Goal: Ask a question: Seek information or help from site administrators or community

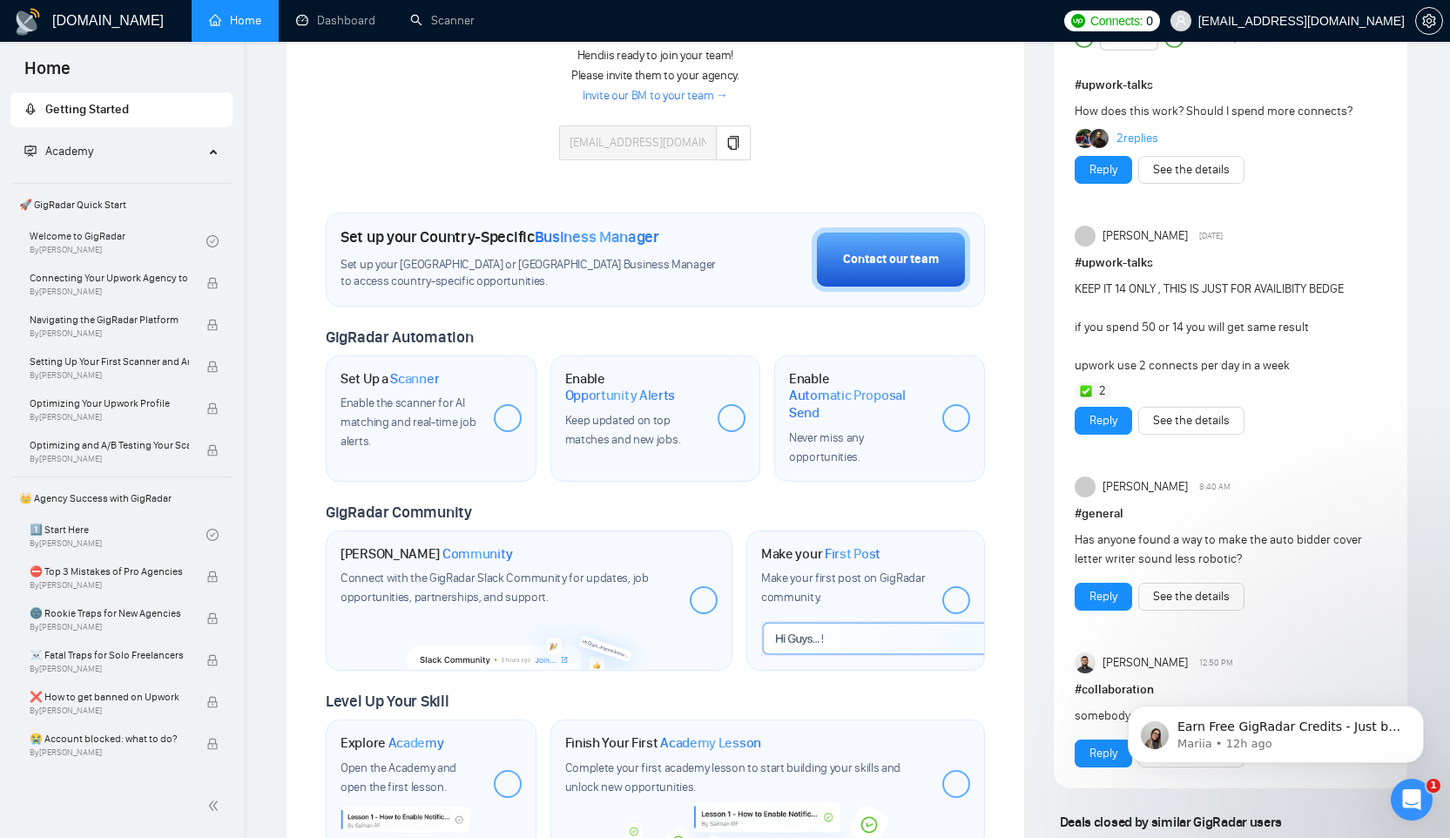
scroll to position [772, 0]
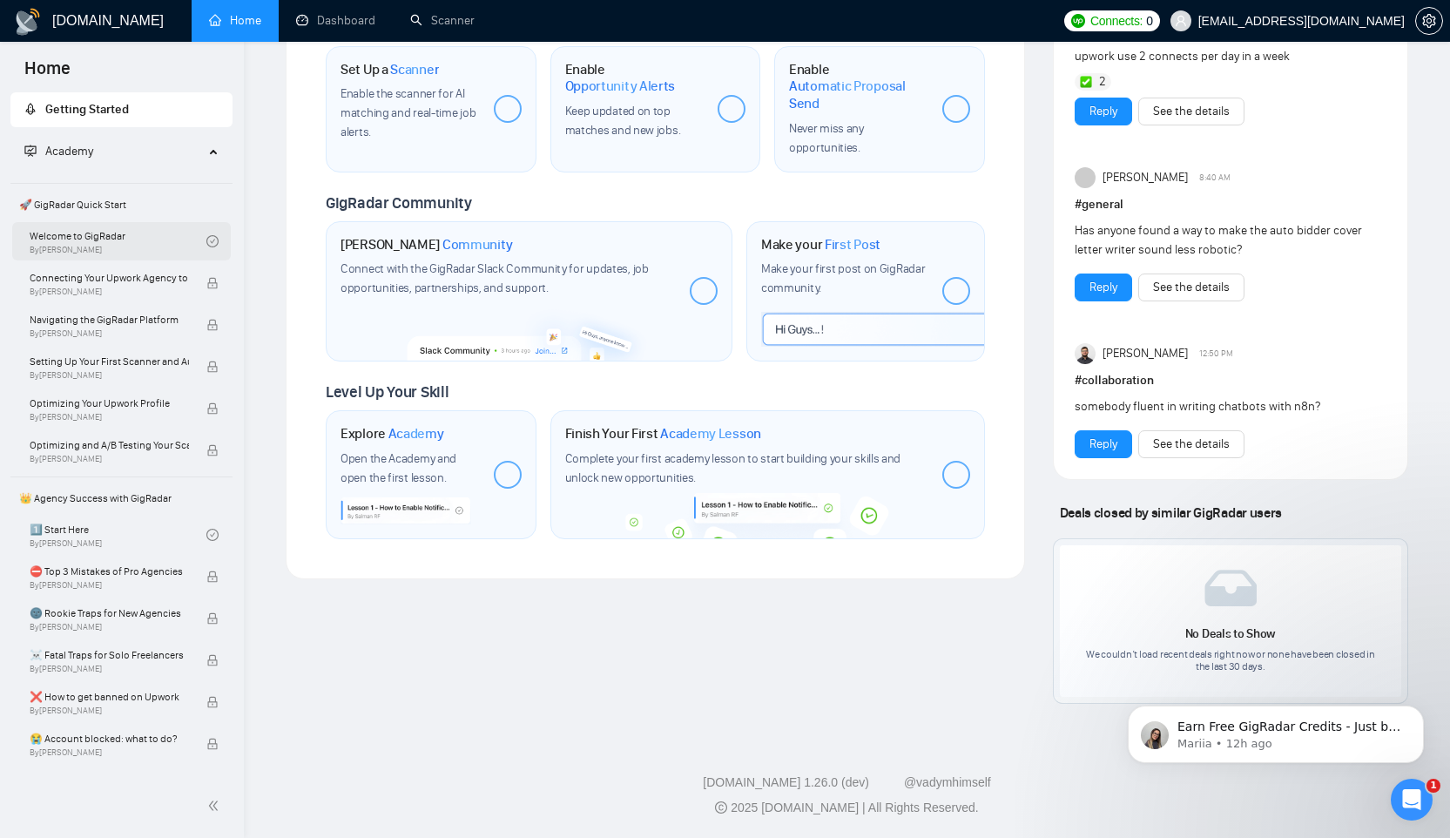
click at [98, 240] on link "Welcome to GigRadar By Vlad Timinsky" at bounding box center [118, 241] width 177 height 38
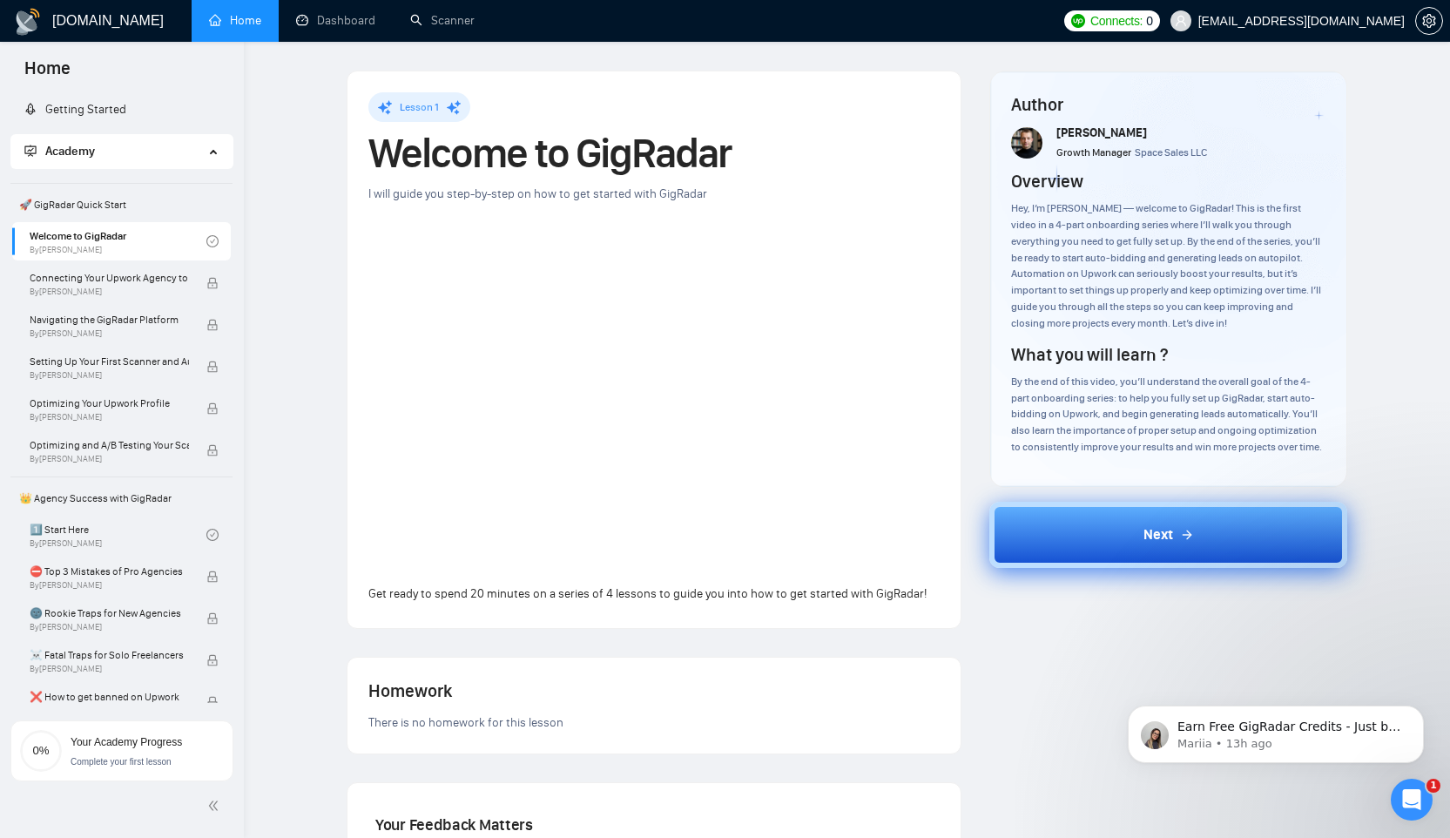
click at [1104, 567] on button "Next" at bounding box center [1168, 535] width 358 height 66
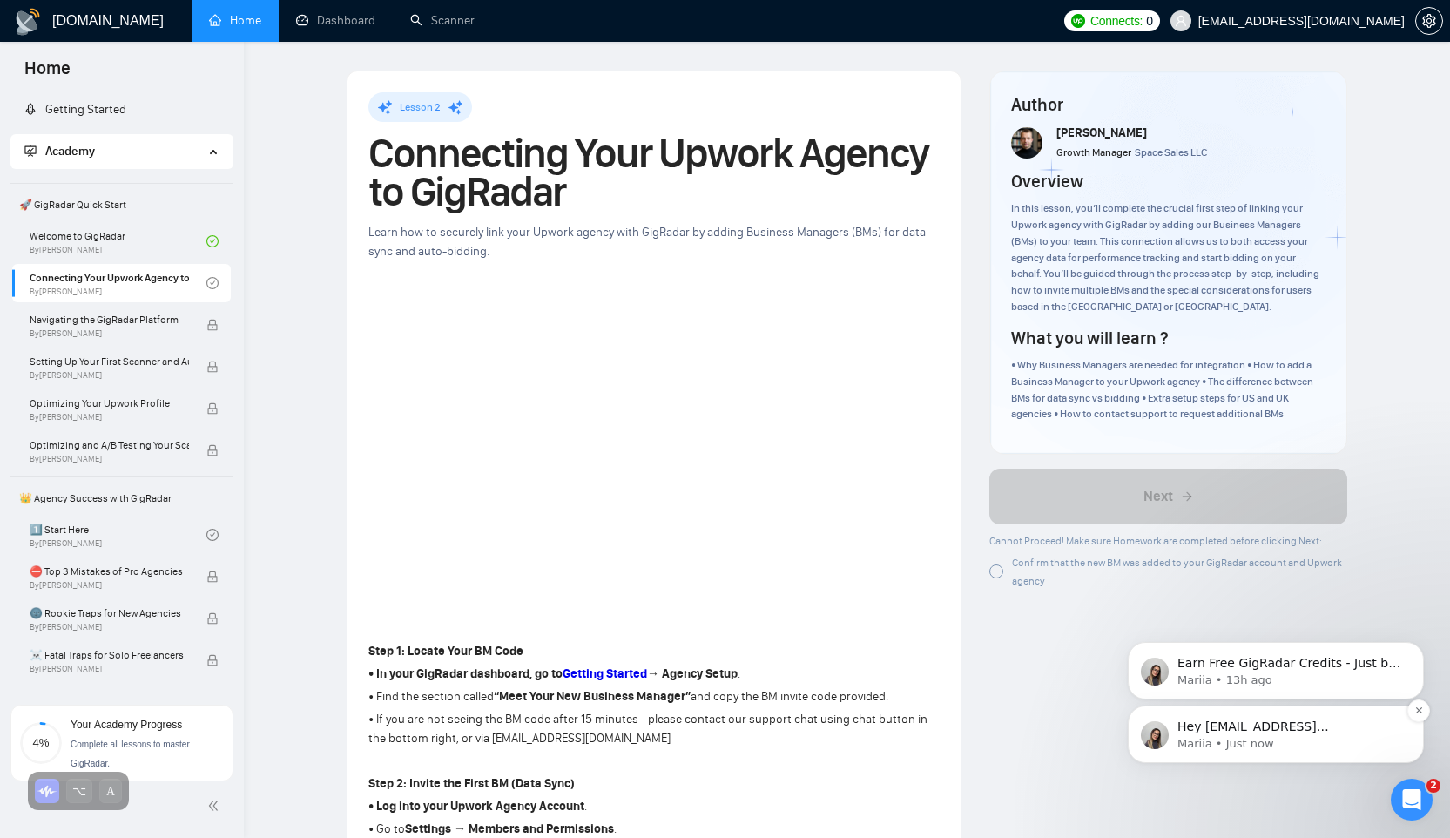
click at [1244, 727] on p "Hey wp@emacmedia.co, Do you want to learn how to integrate GigRadar with your C…" at bounding box center [1290, 727] width 225 height 17
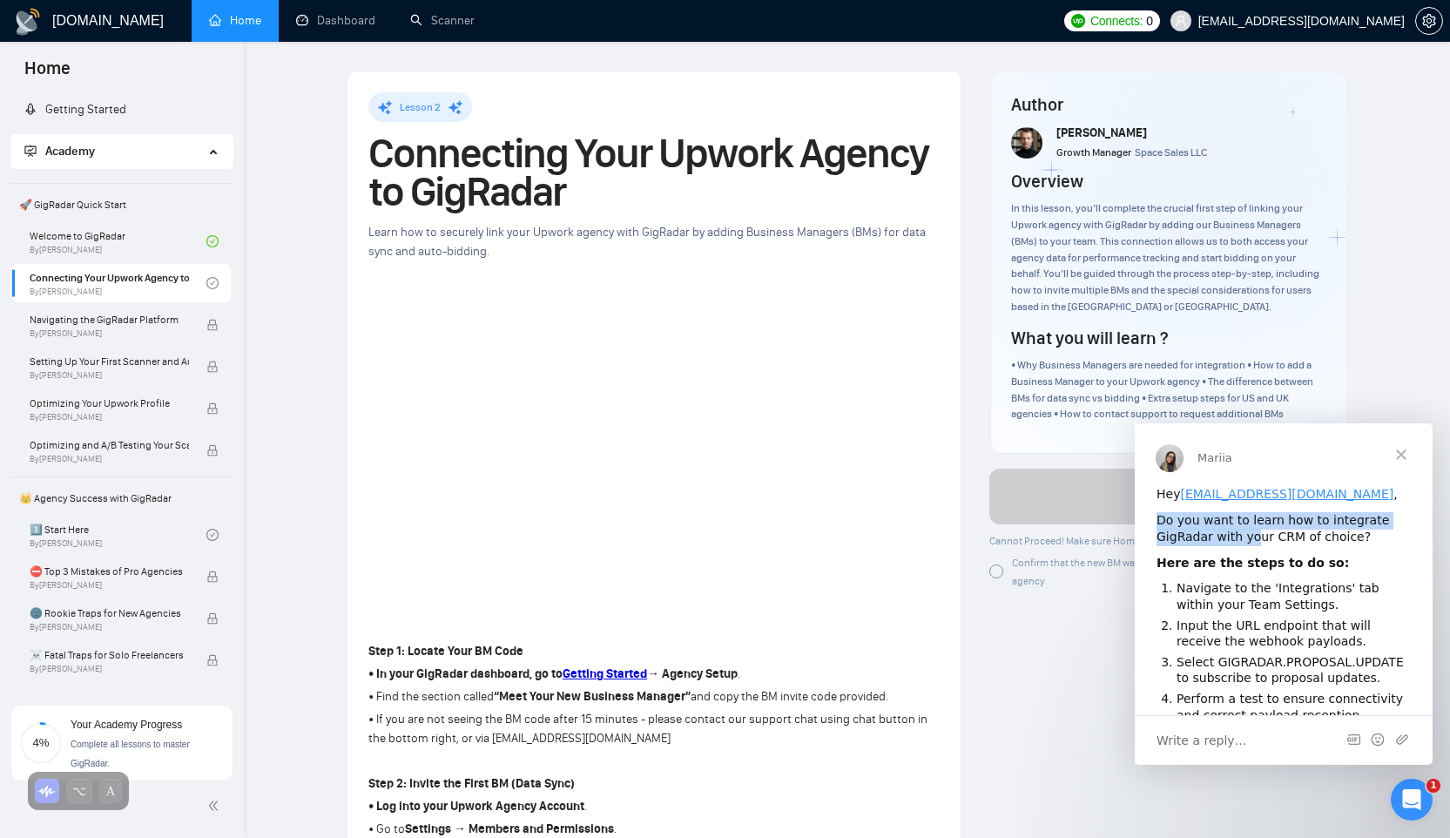
drag, startPoint x: 1155, startPoint y: 519, endPoint x: 1253, endPoint y: 541, distance: 100.8
click at [1253, 541] on div "Hey wp@emacmedia.co , Do you want to learn how to integrate GigRadar with your …" at bounding box center [1284, 694] width 298 height 416
drag, startPoint x: 1309, startPoint y: 580, endPoint x: 1333, endPoint y: 601, distance: 31.5
click at [1330, 595] on div "Hey wp@emacmedia.co , Do you want to learn how to integrate GigRadar with your …" at bounding box center [1284, 694] width 298 height 416
drag, startPoint x: 1340, startPoint y: 636, endPoint x: 1344, endPoint y: 647, distance: 11.8
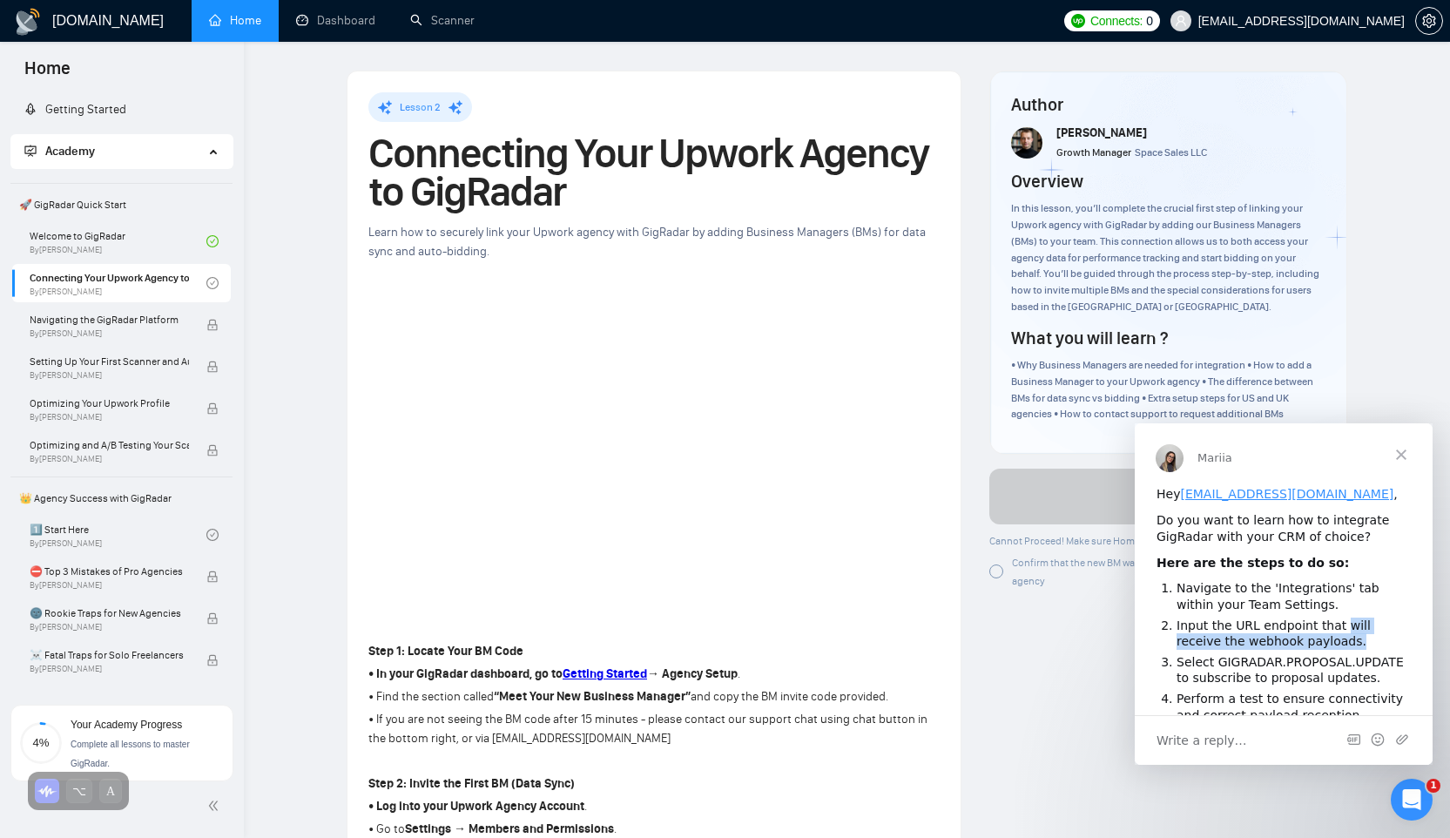
click at [1342, 647] on li "Input the URL endpoint that will receive the webhook payloads." at bounding box center [1294, 634] width 234 height 32
click at [1296, 633] on li "Input the URL endpoint that will receive the webhook payloads." at bounding box center [1294, 634] width 234 height 32
drag, startPoint x: 1164, startPoint y: 523, endPoint x: 1256, endPoint y: 523, distance: 92.3
click at [1259, 524] on div "Do you want to learn how to integrate GigRadar with your CRM of choice?" at bounding box center [1284, 529] width 254 height 34
click at [1256, 523] on div "Do you want to learn how to integrate GigRadar with your CRM of choice?" at bounding box center [1284, 529] width 254 height 34
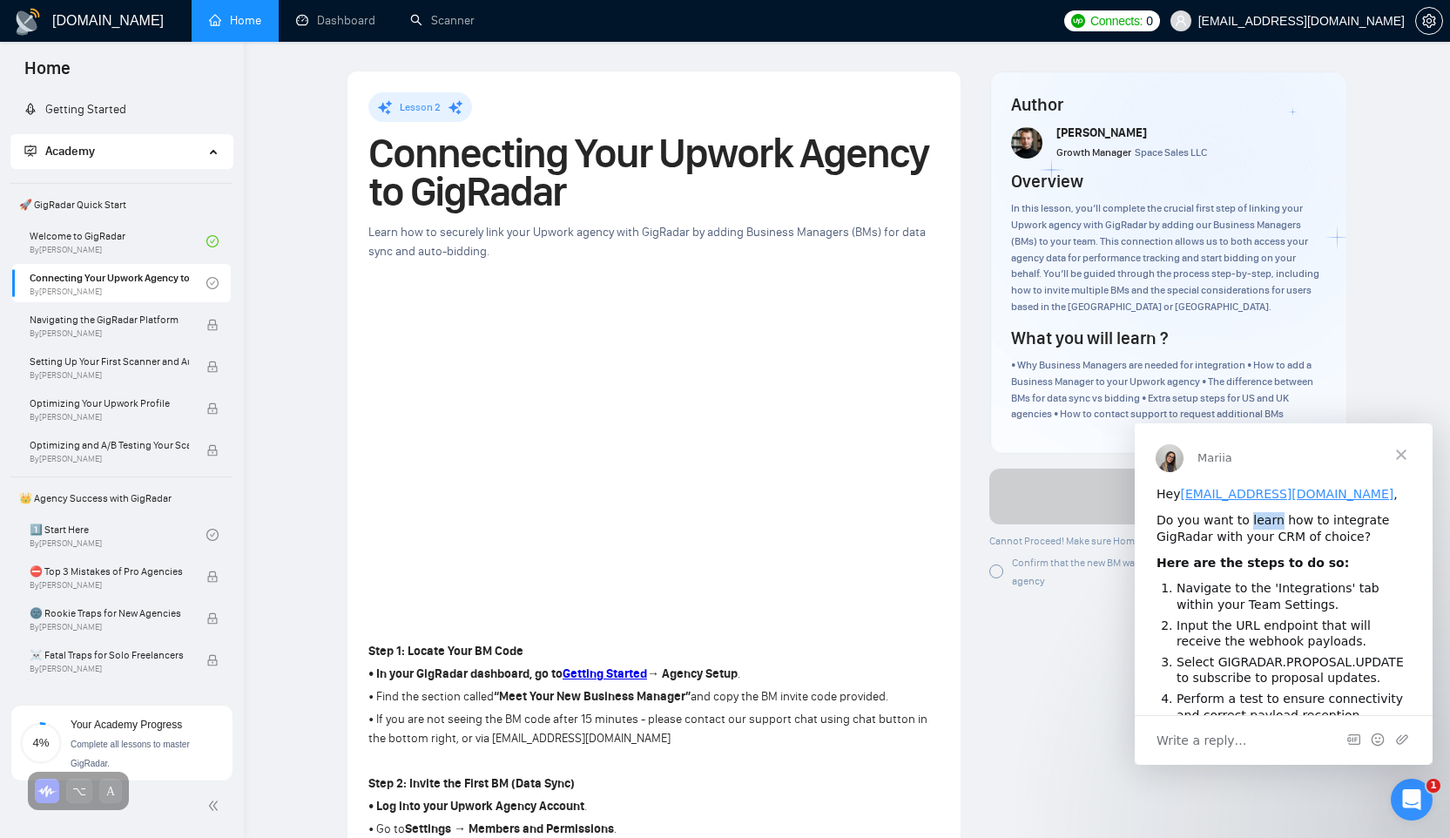
click at [1256, 523] on div "Do you want to learn how to integrate GigRadar with your CRM of choice?" at bounding box center [1284, 529] width 254 height 34
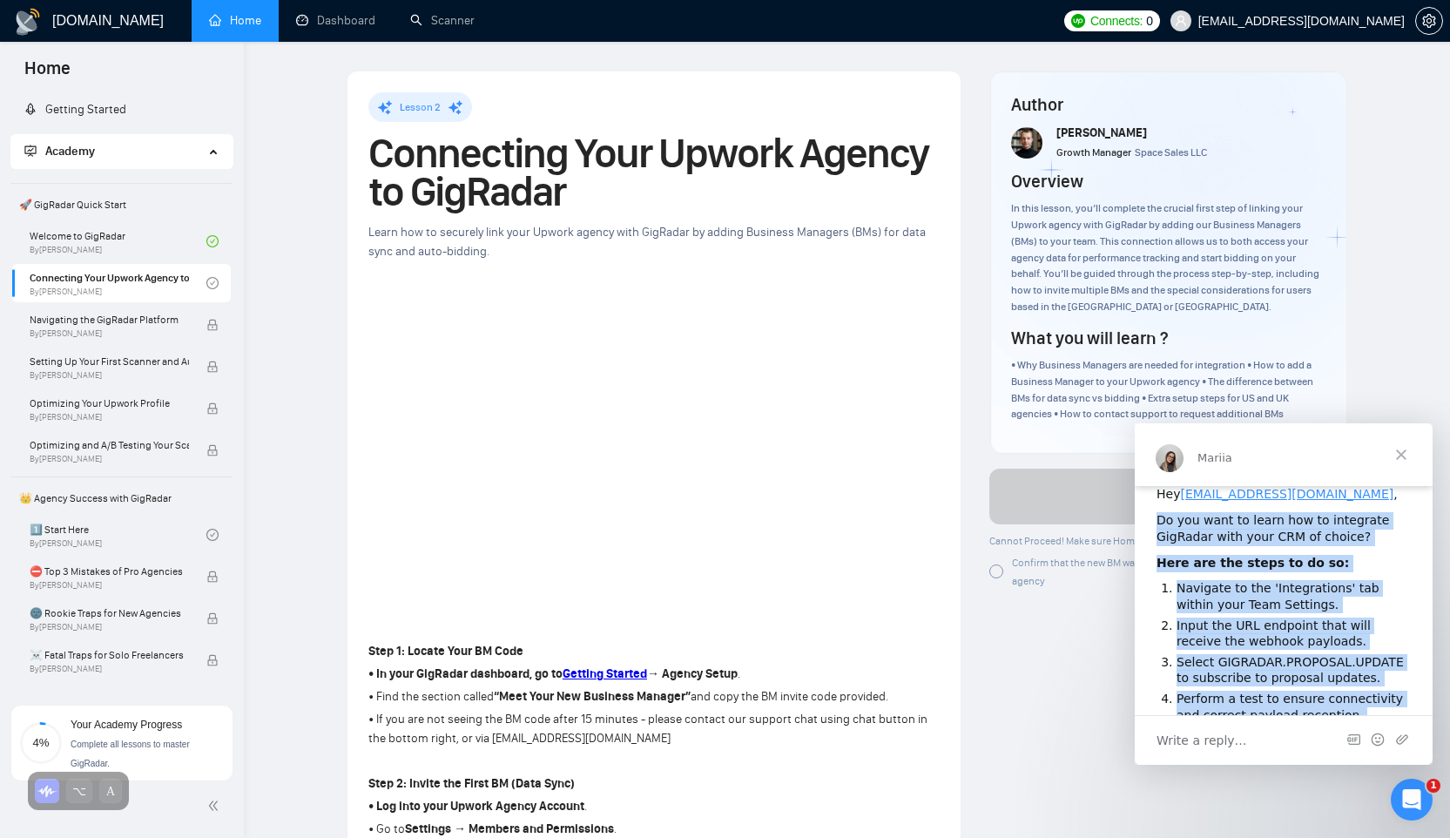
scroll to position [152, 0]
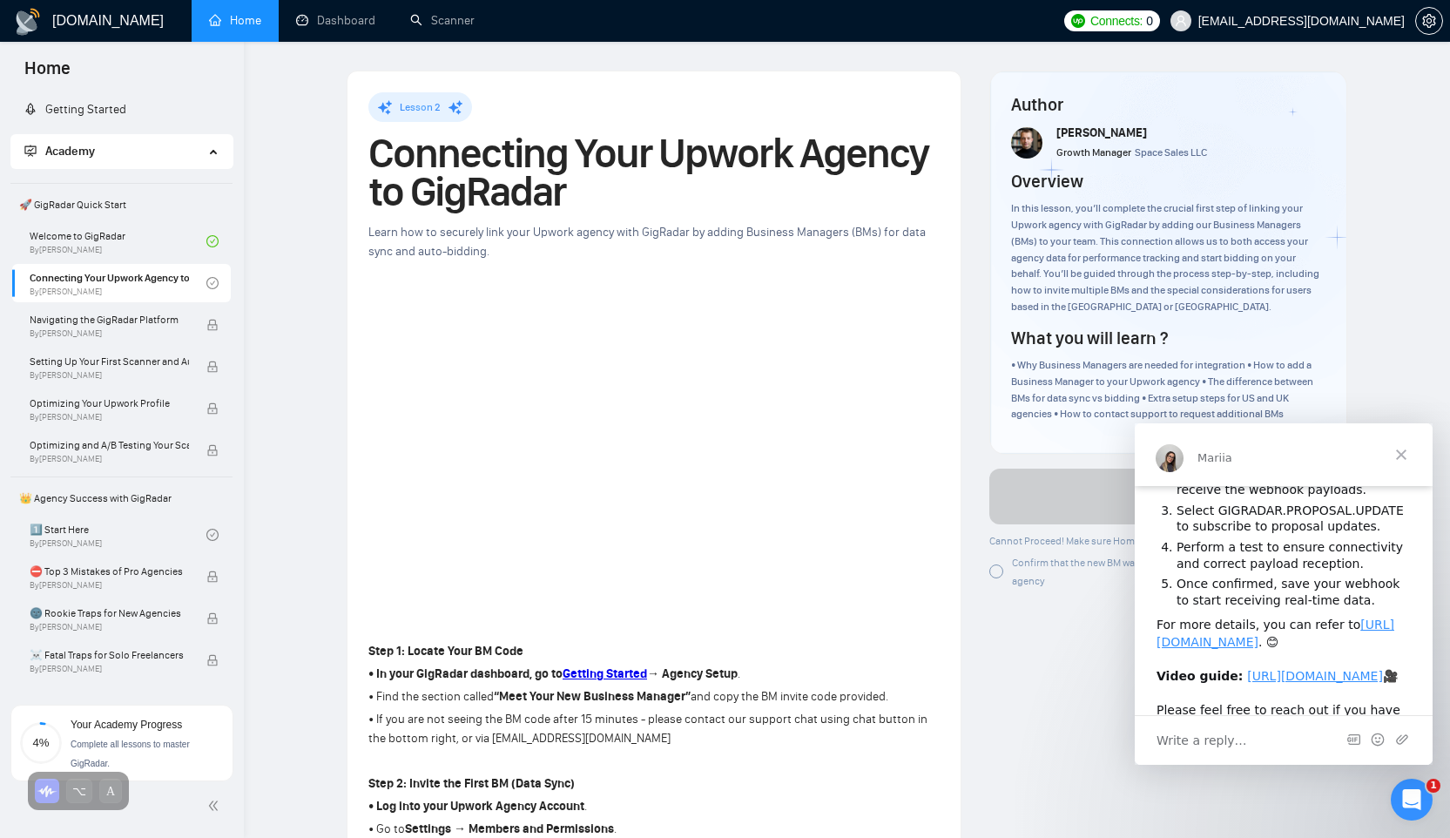
click at [1408, 451] on span "Close" at bounding box center [1401, 454] width 63 height 63
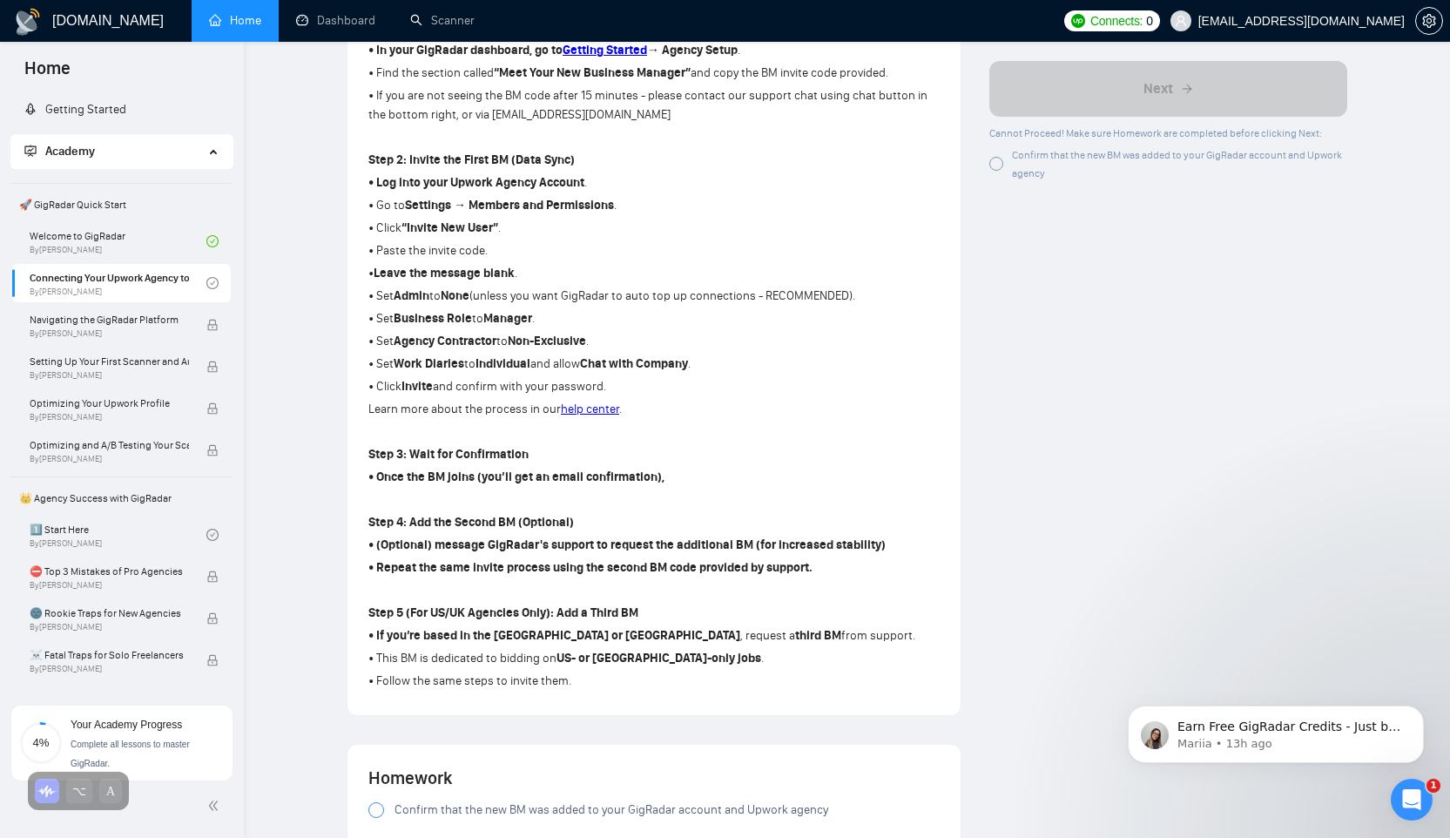
scroll to position [976, 0]
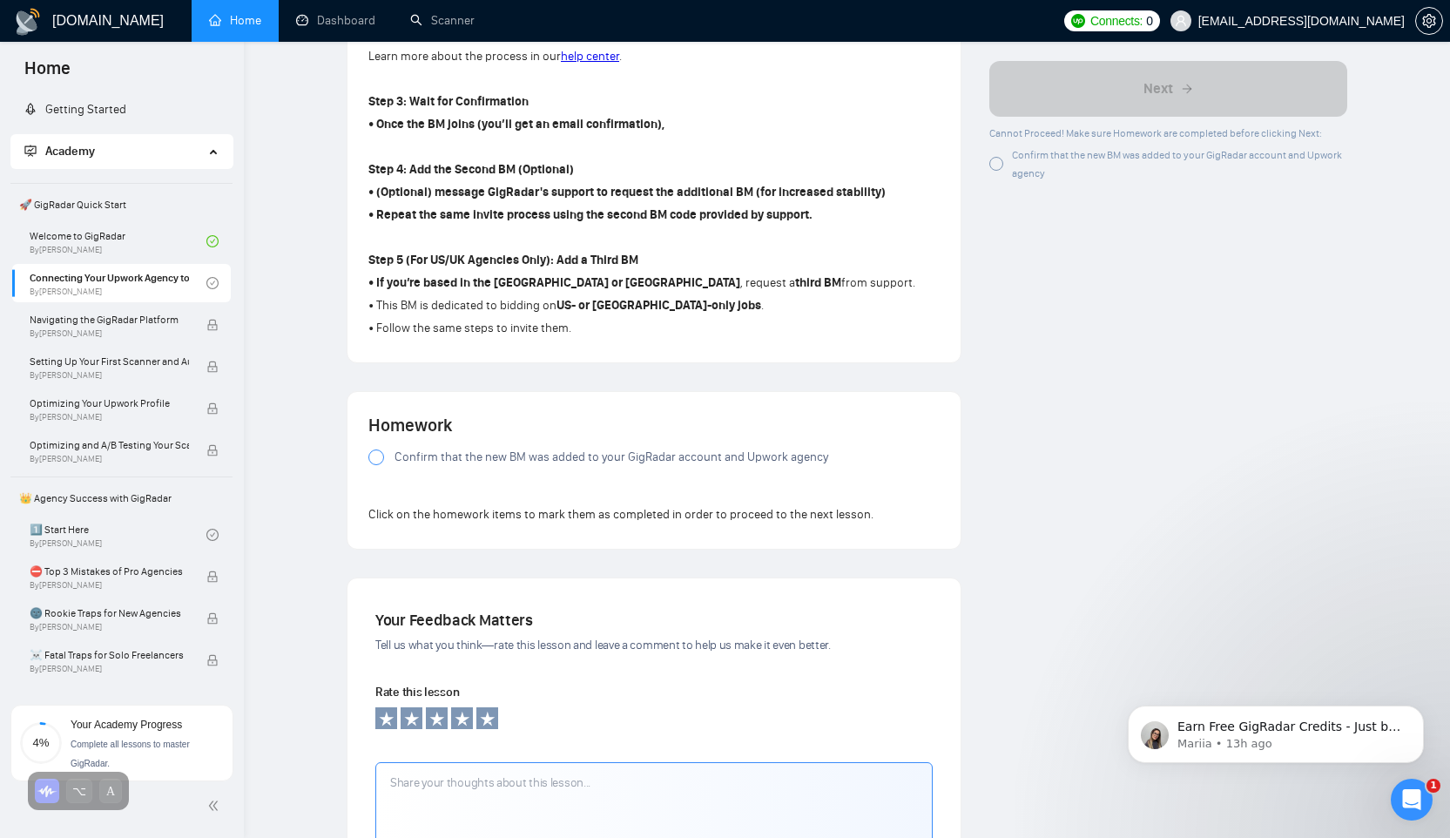
click at [383, 463] on div at bounding box center [376, 457] width 16 height 16
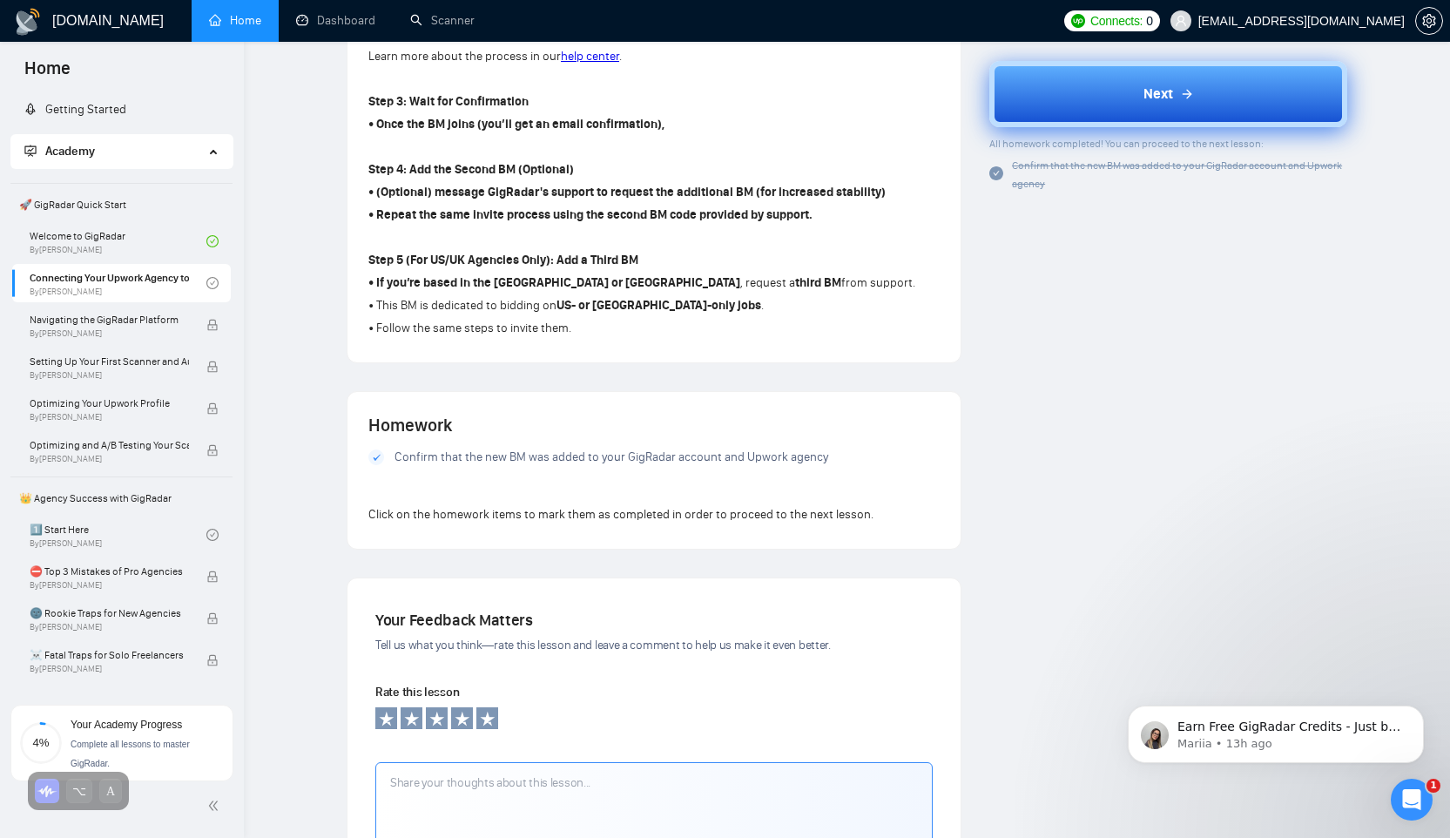
click at [1066, 111] on button "Next" at bounding box center [1168, 94] width 358 height 66
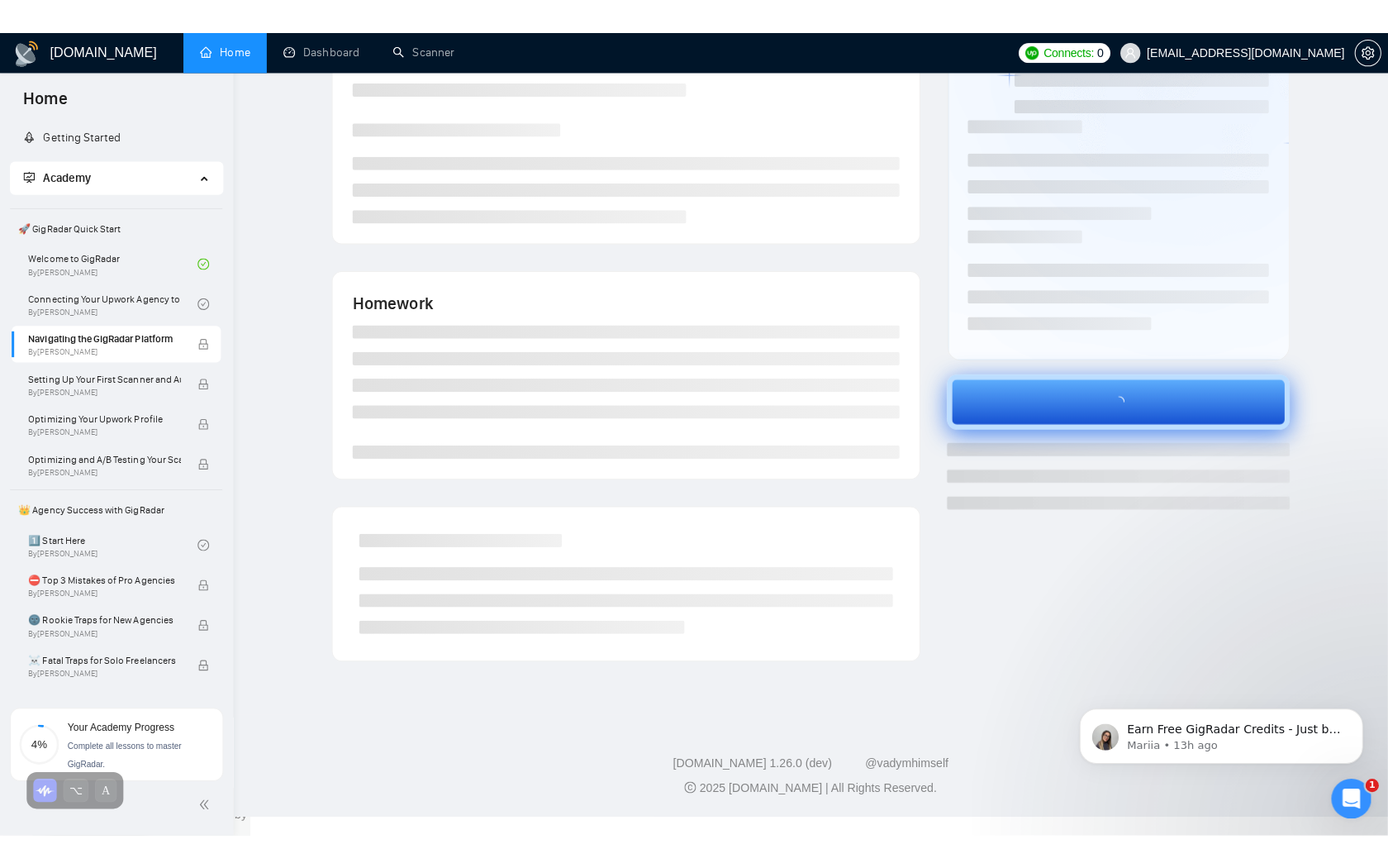
scroll to position [105, 0]
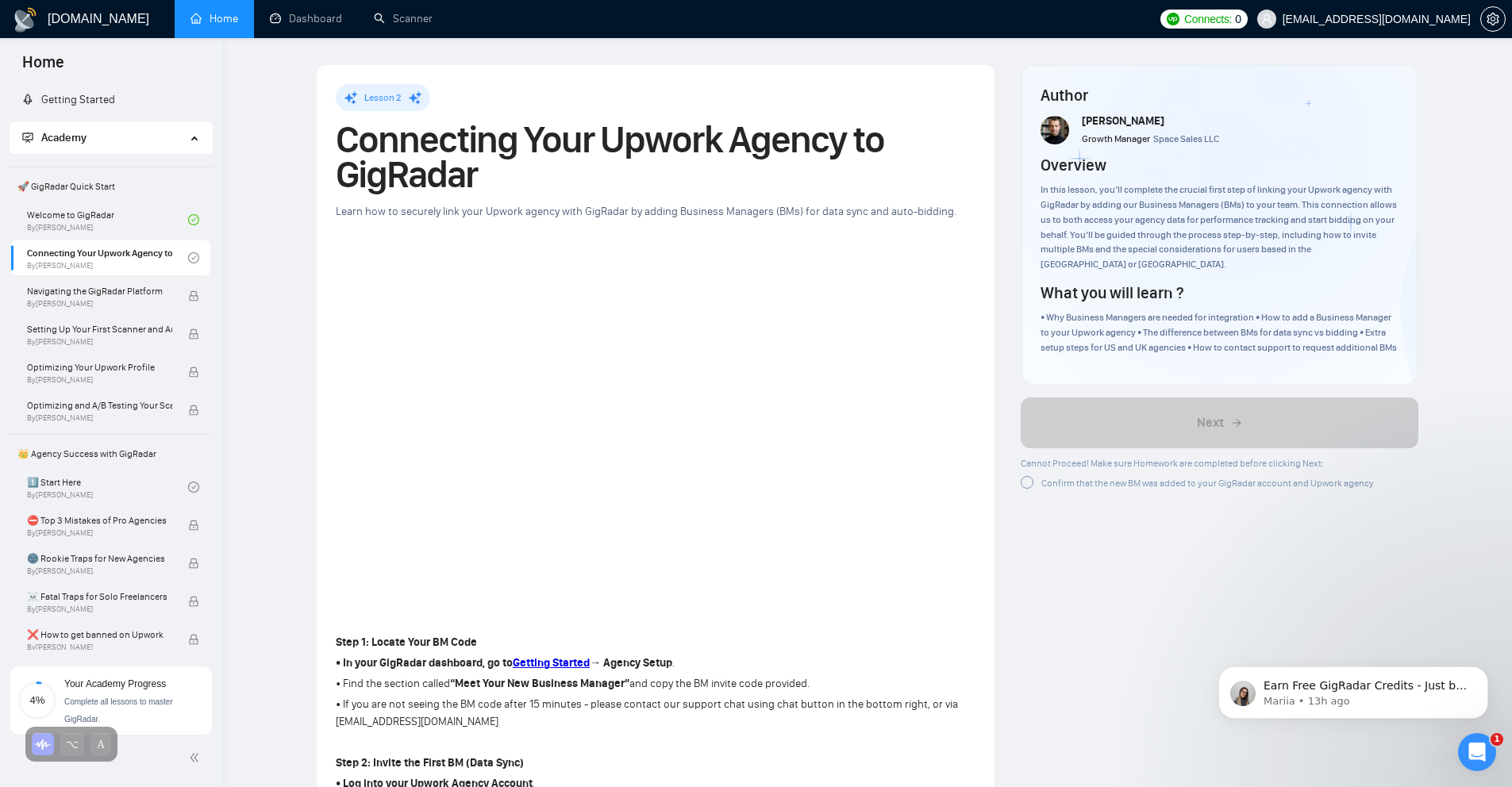
click at [214, 20] on link "Home" at bounding box center [214, 18] width 47 height 14
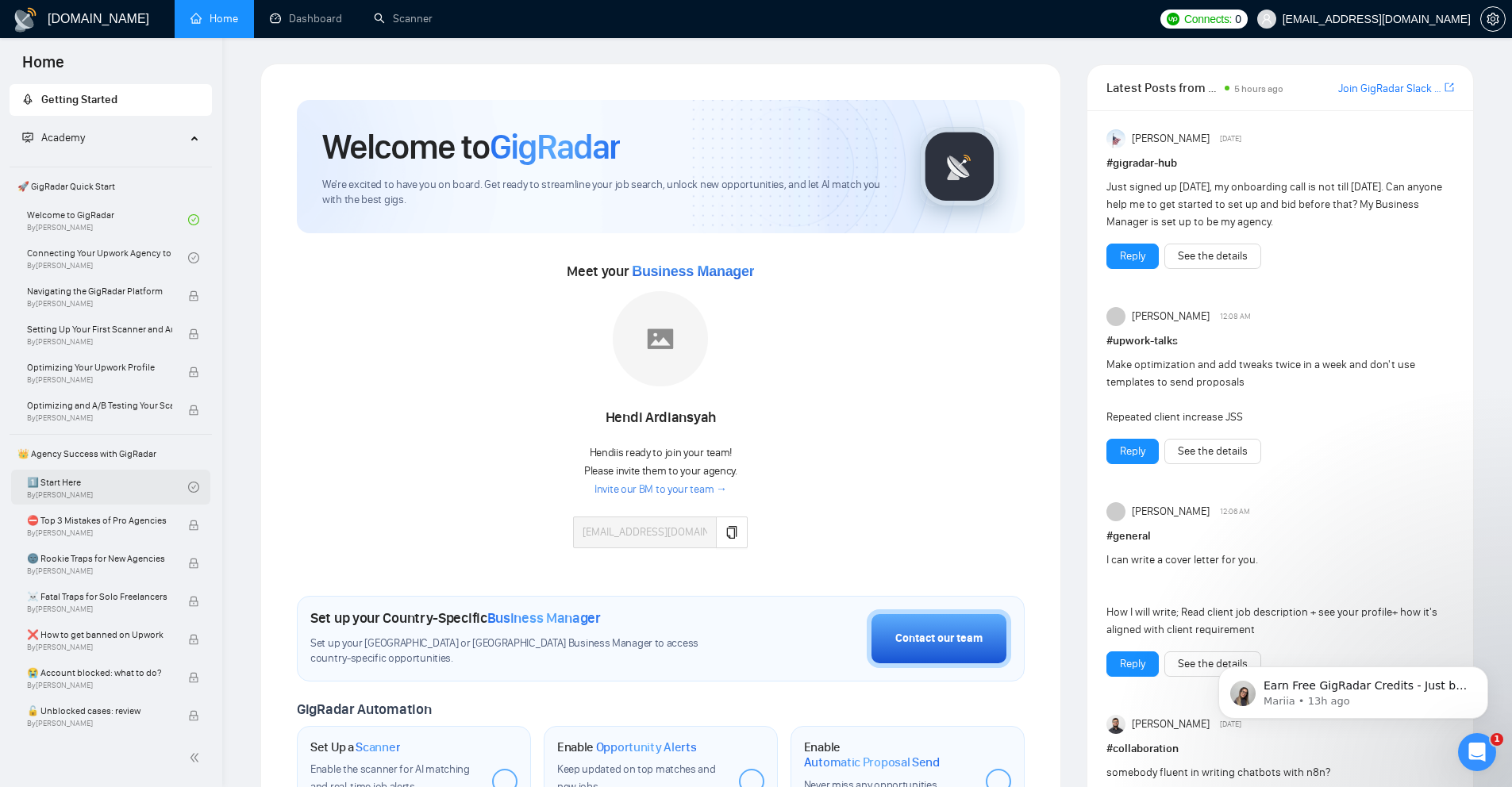
click at [50, 481] on link "1️⃣ Start Here By Vadym Ovcharenko" at bounding box center [108, 487] width 161 height 35
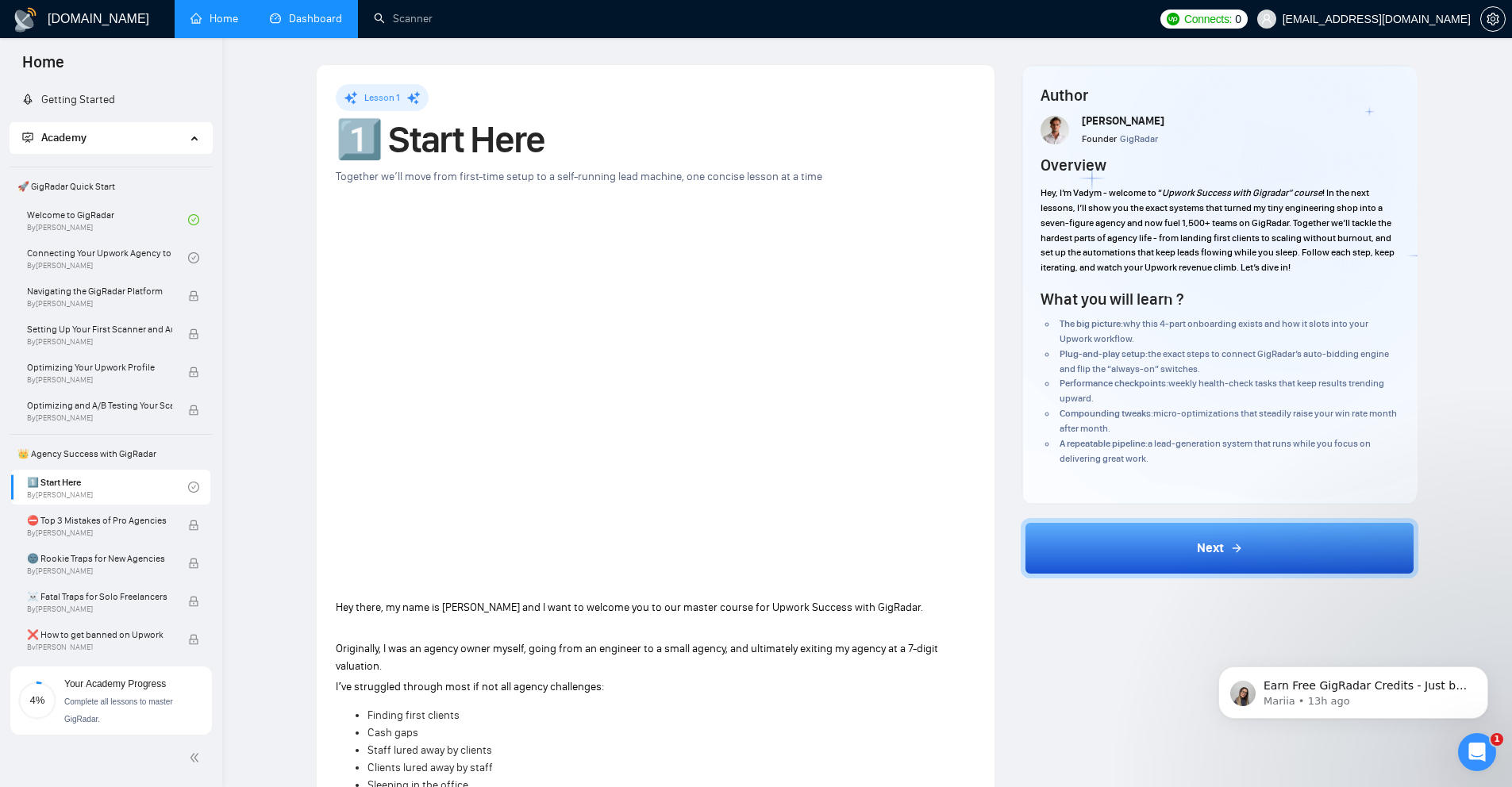
click at [306, 21] on link "Dashboard" at bounding box center [305, 18] width 72 height 14
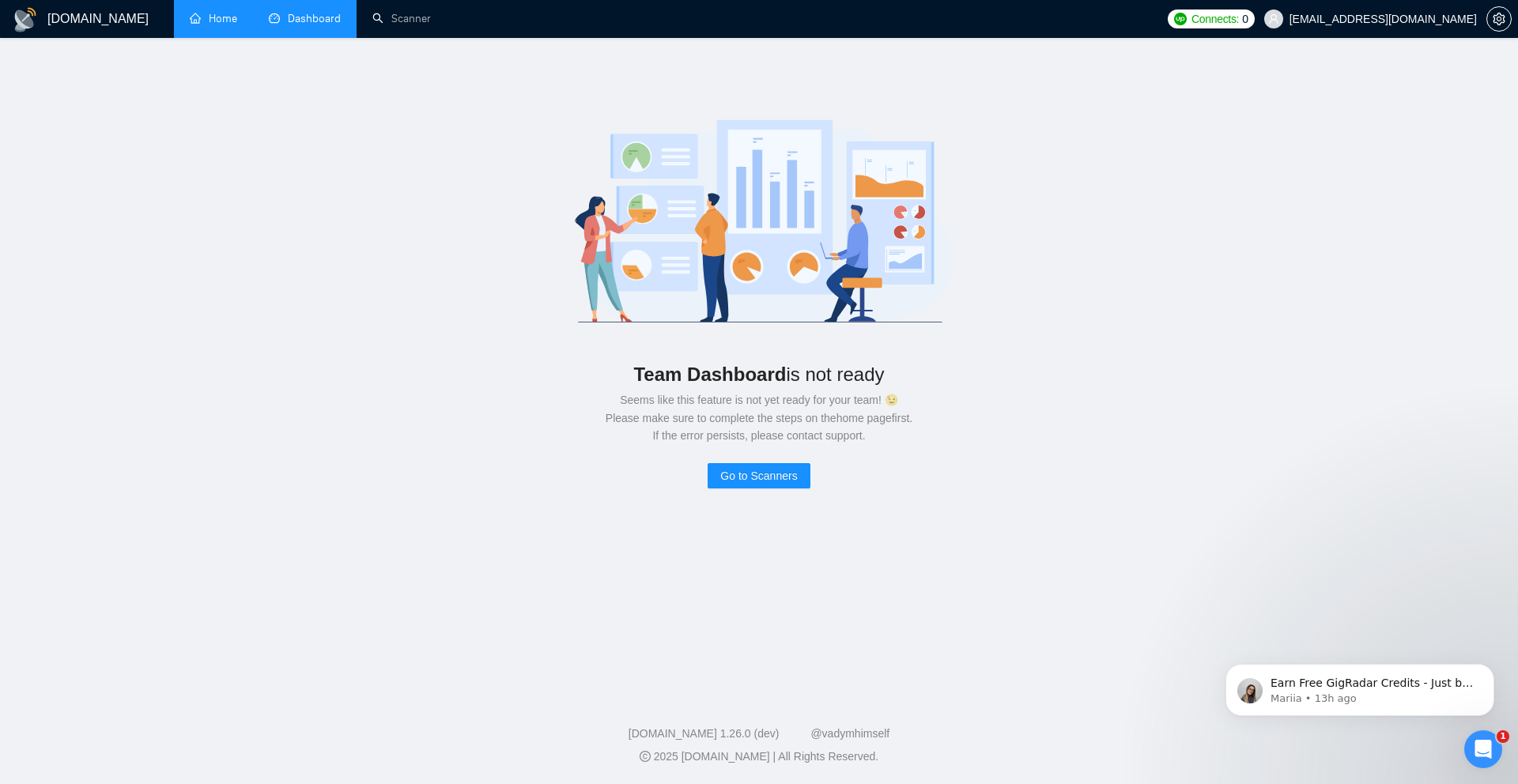
click at [224, 22] on link "Home" at bounding box center [213, 18] width 47 height 14
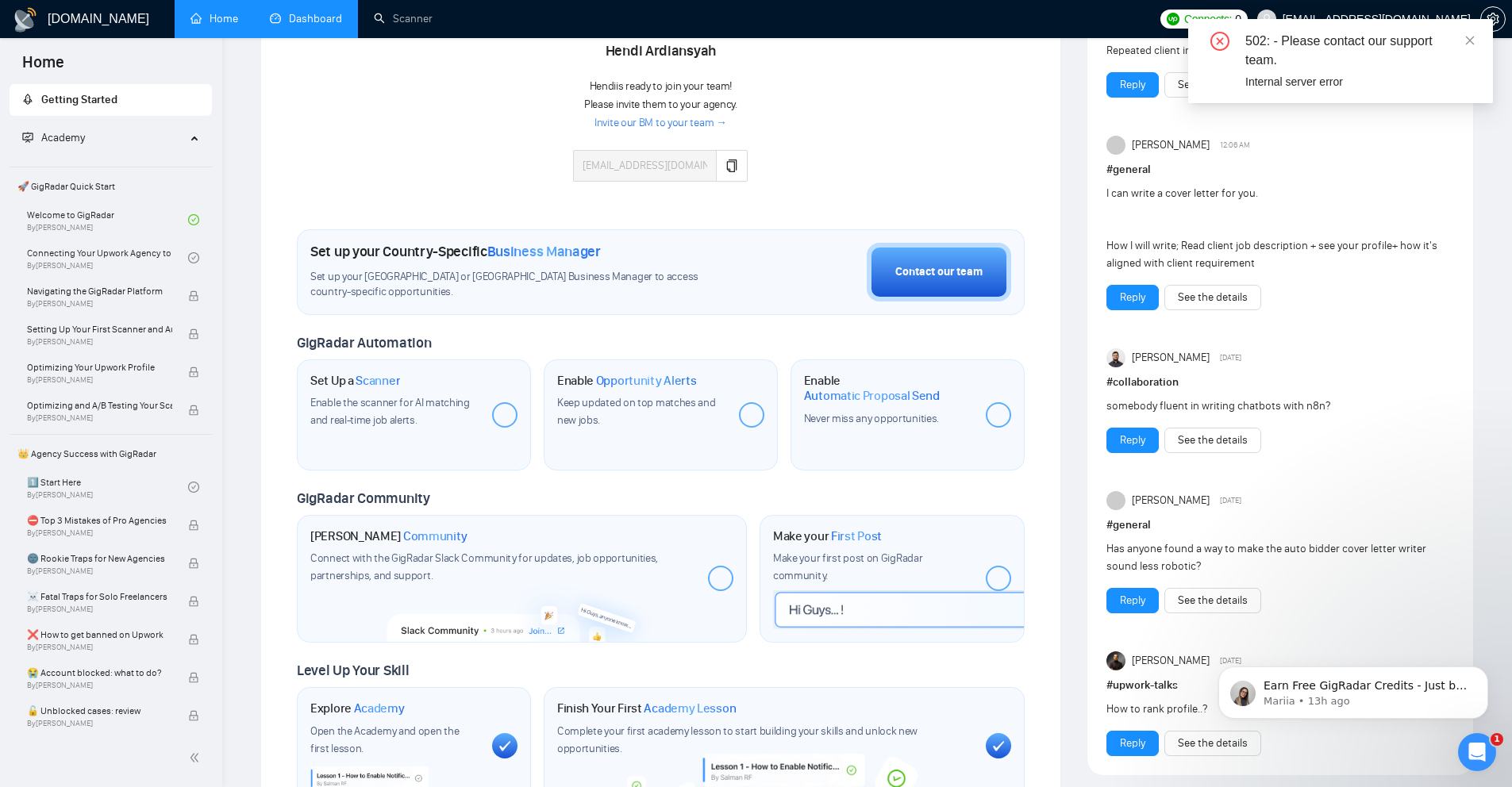
scroll to position [366, 0]
click at [123, 104] on span "Getting Started" at bounding box center [110, 99] width 177 height 32
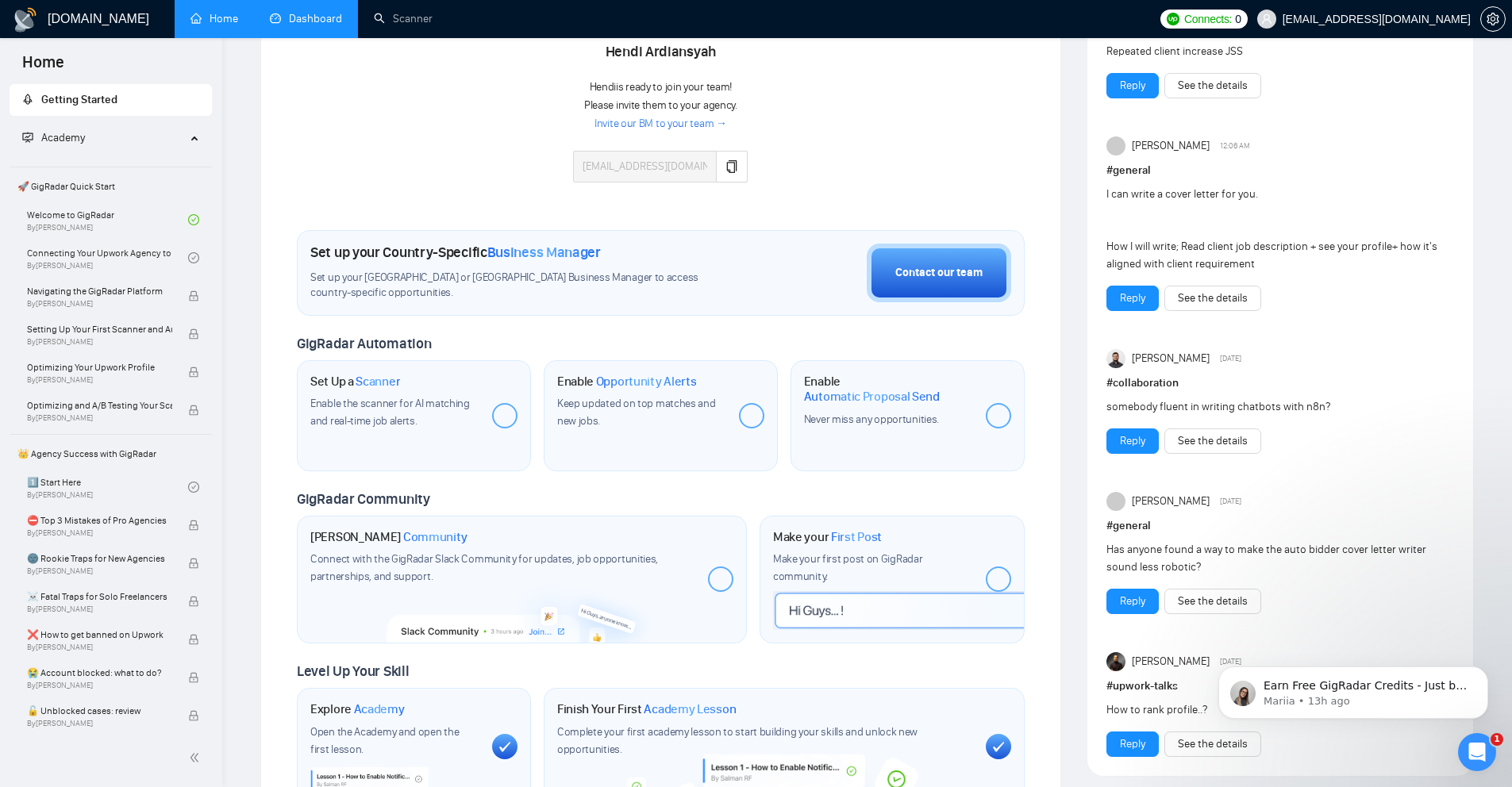
click at [123, 104] on span "Getting Started" at bounding box center [110, 99] width 177 height 32
click at [191, 137] on div "Academy" at bounding box center [110, 138] width 203 height 32
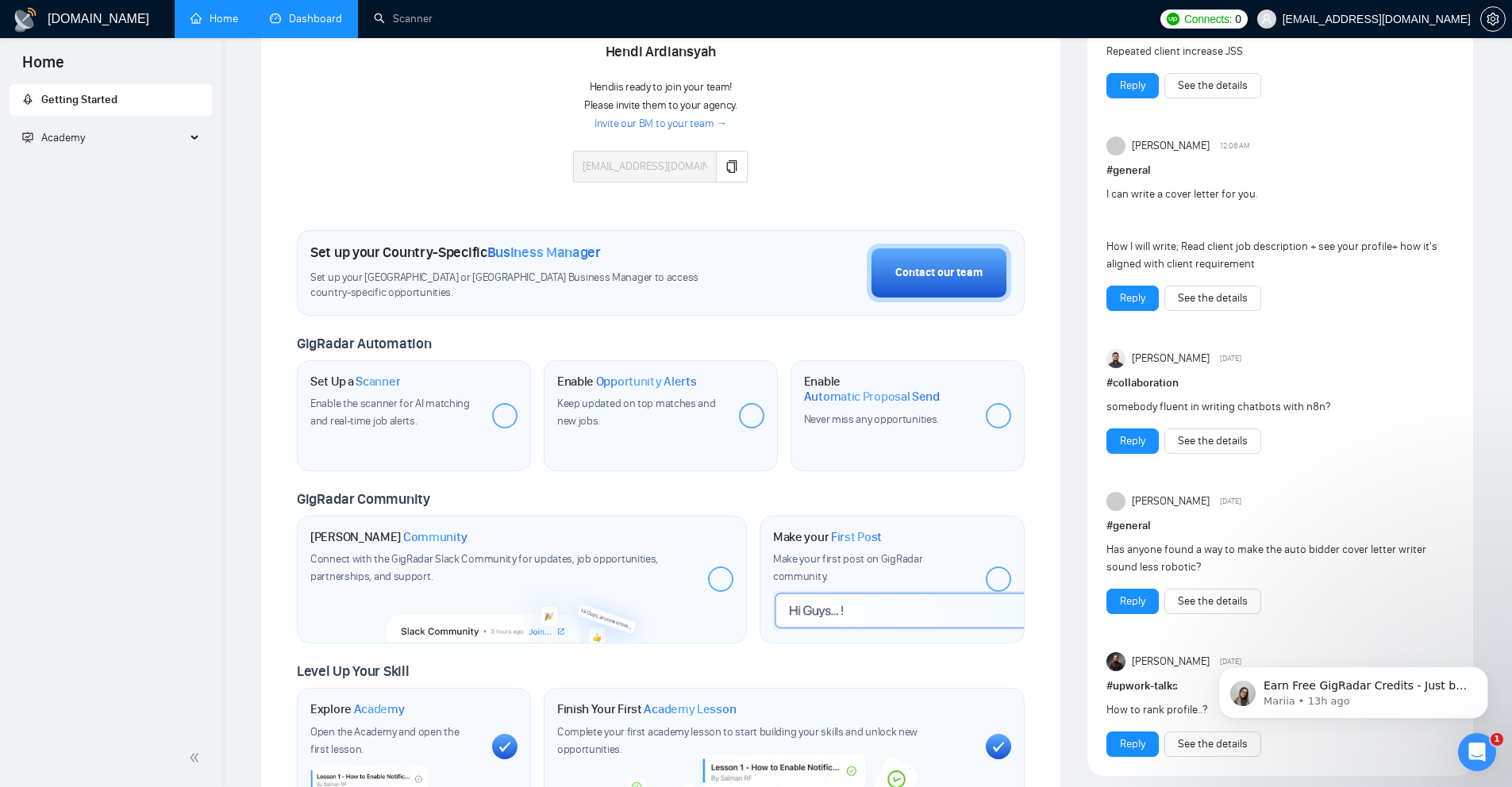
click at [192, 138] on icon at bounding box center [196, 138] width 8 height 0
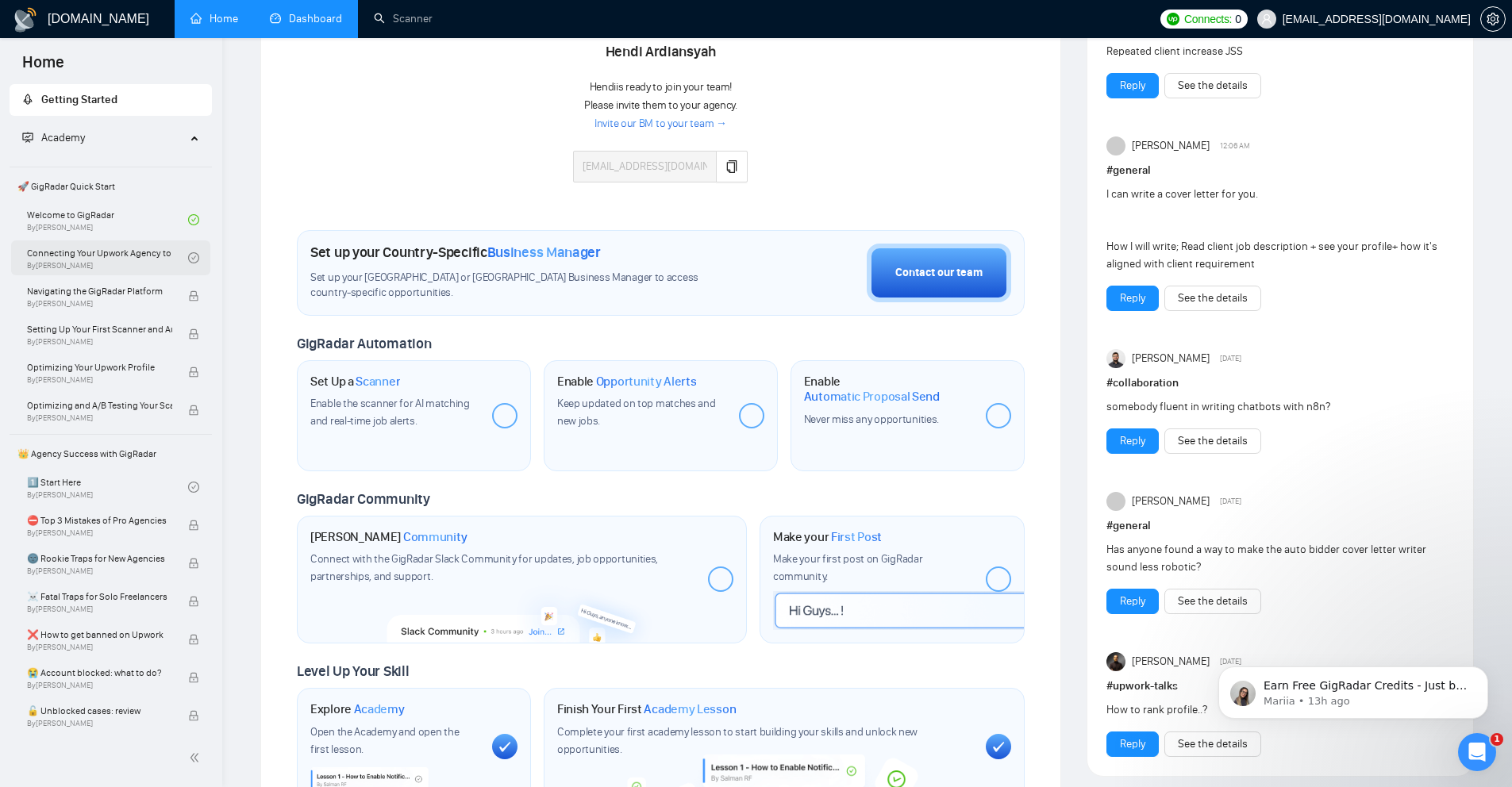
click at [104, 260] on link "Connecting Your Upwork Agency to GigRadar By Vlad Timinsky" at bounding box center [108, 258] width 161 height 35
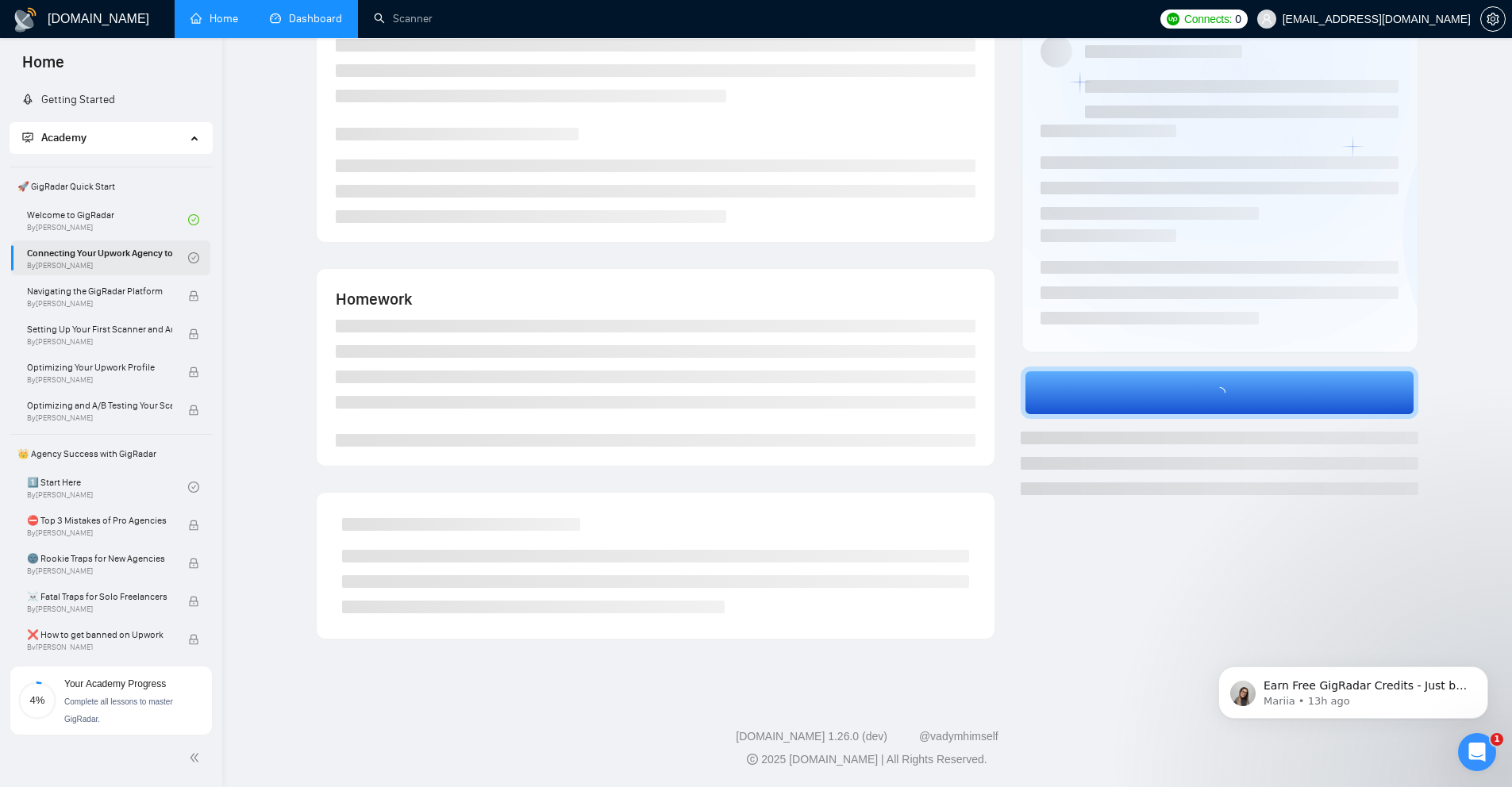
scroll to position [366, 0]
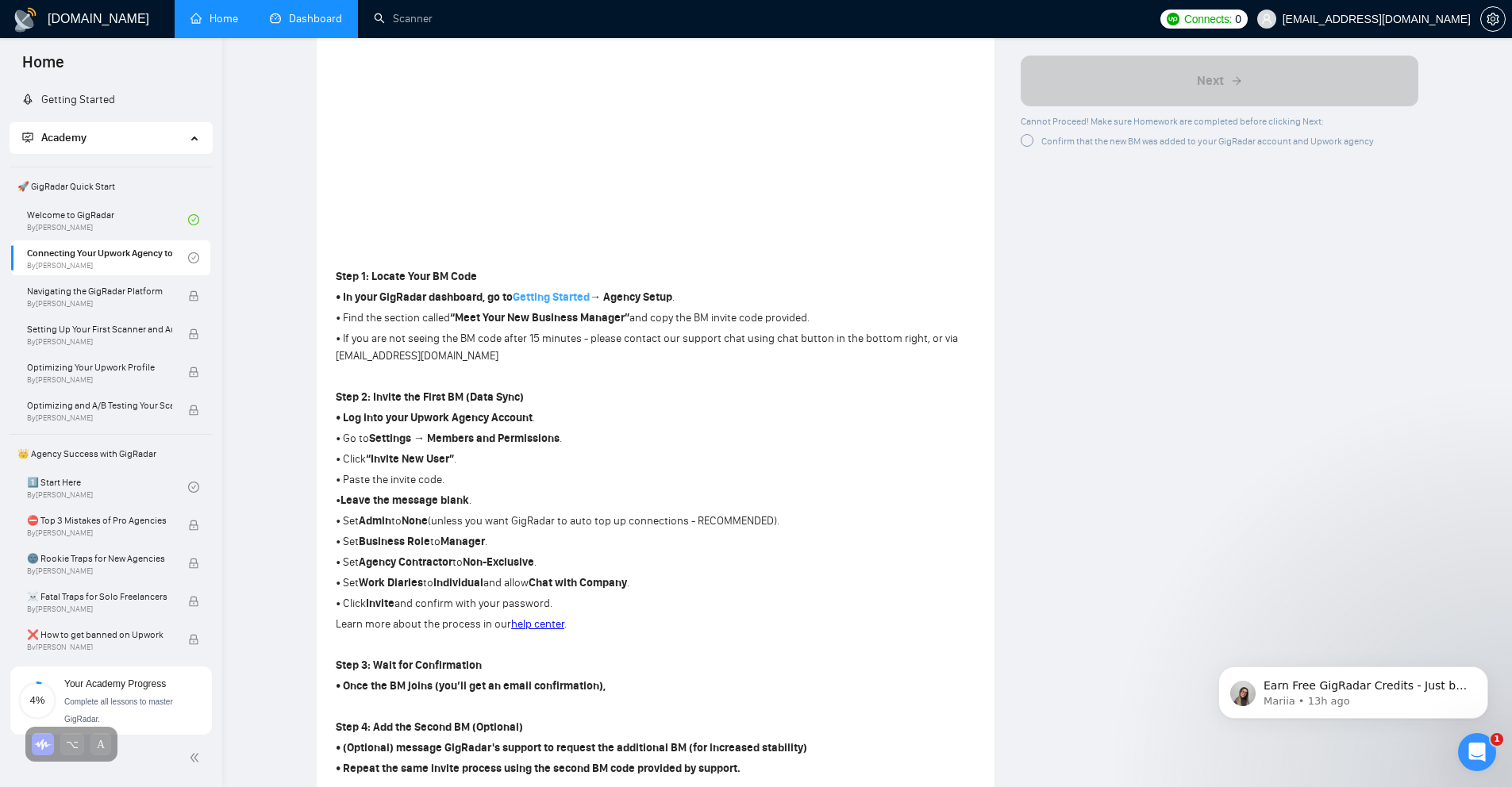
click at [552, 294] on strong "Getting Started" at bounding box center [551, 297] width 77 height 14
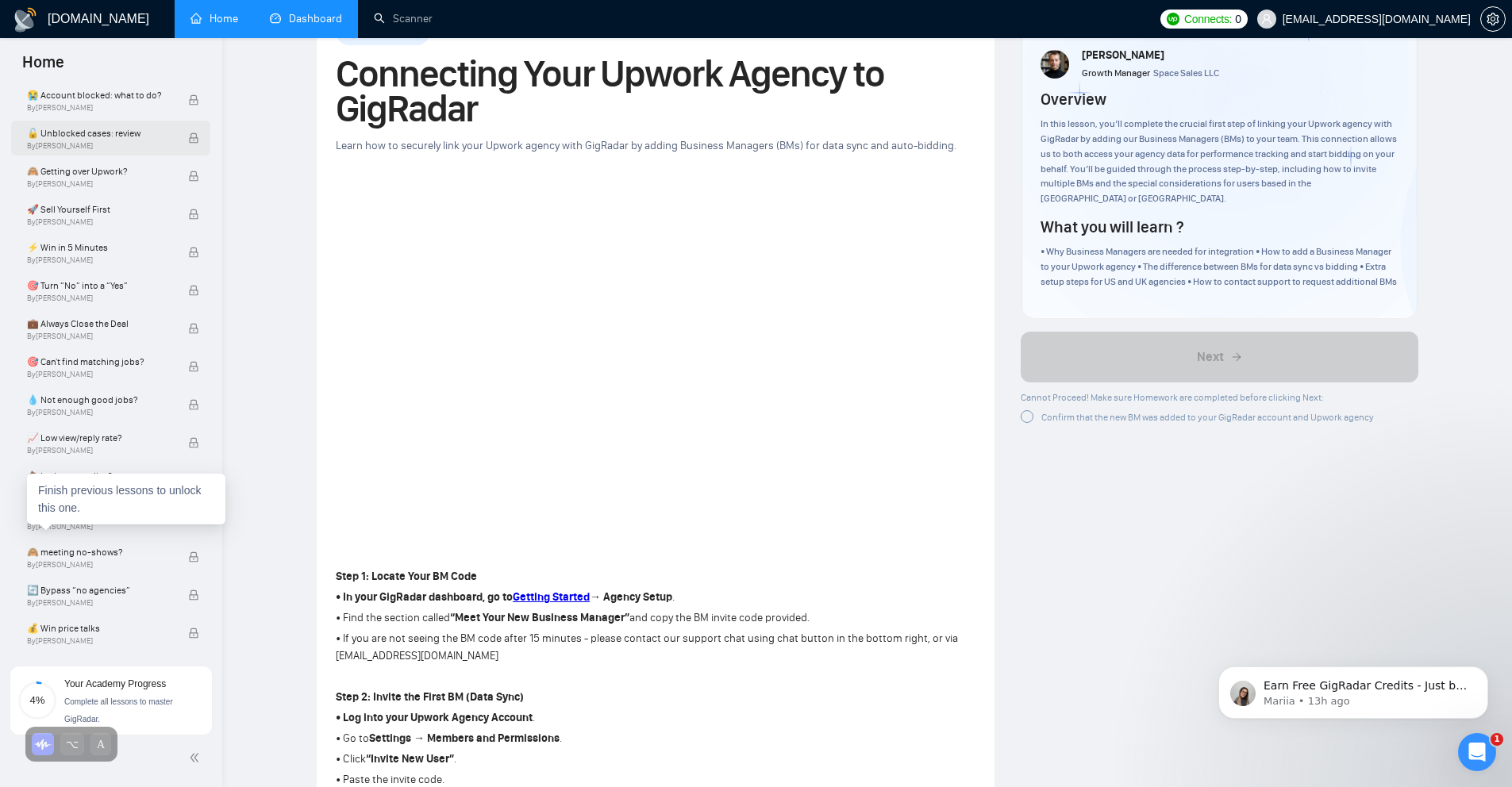
scroll to position [579, 0]
click at [590, 598] on strong "Getting Started" at bounding box center [551, 597] width 77 height 14
click at [293, 18] on link "Dashboard" at bounding box center [305, 18] width 72 height 14
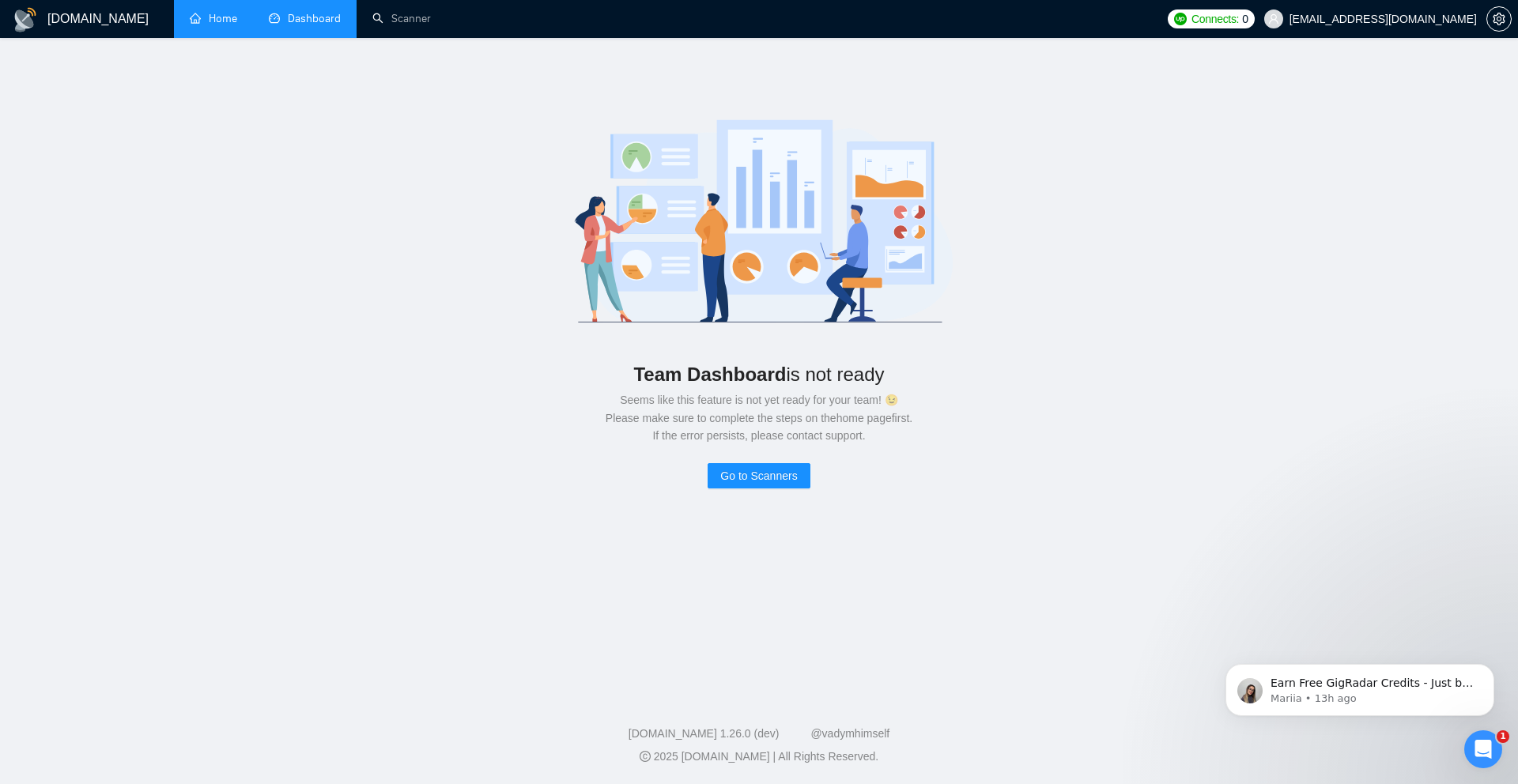
click at [1488, 29] on div at bounding box center [1499, 19] width 25 height 38
click at [1496, 16] on icon "setting" at bounding box center [1499, 19] width 13 height 13
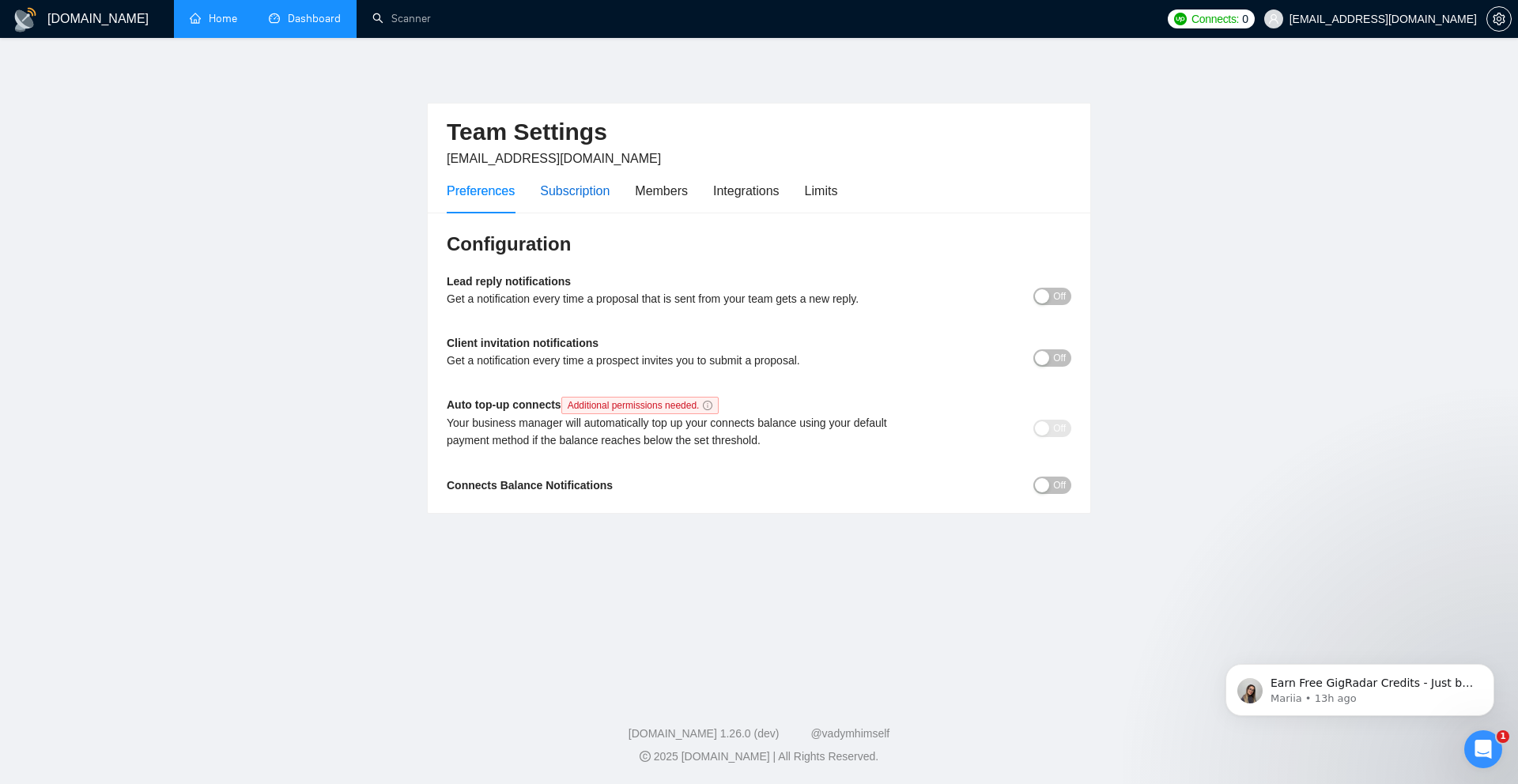
click at [585, 183] on div "Subscription" at bounding box center [575, 191] width 70 height 20
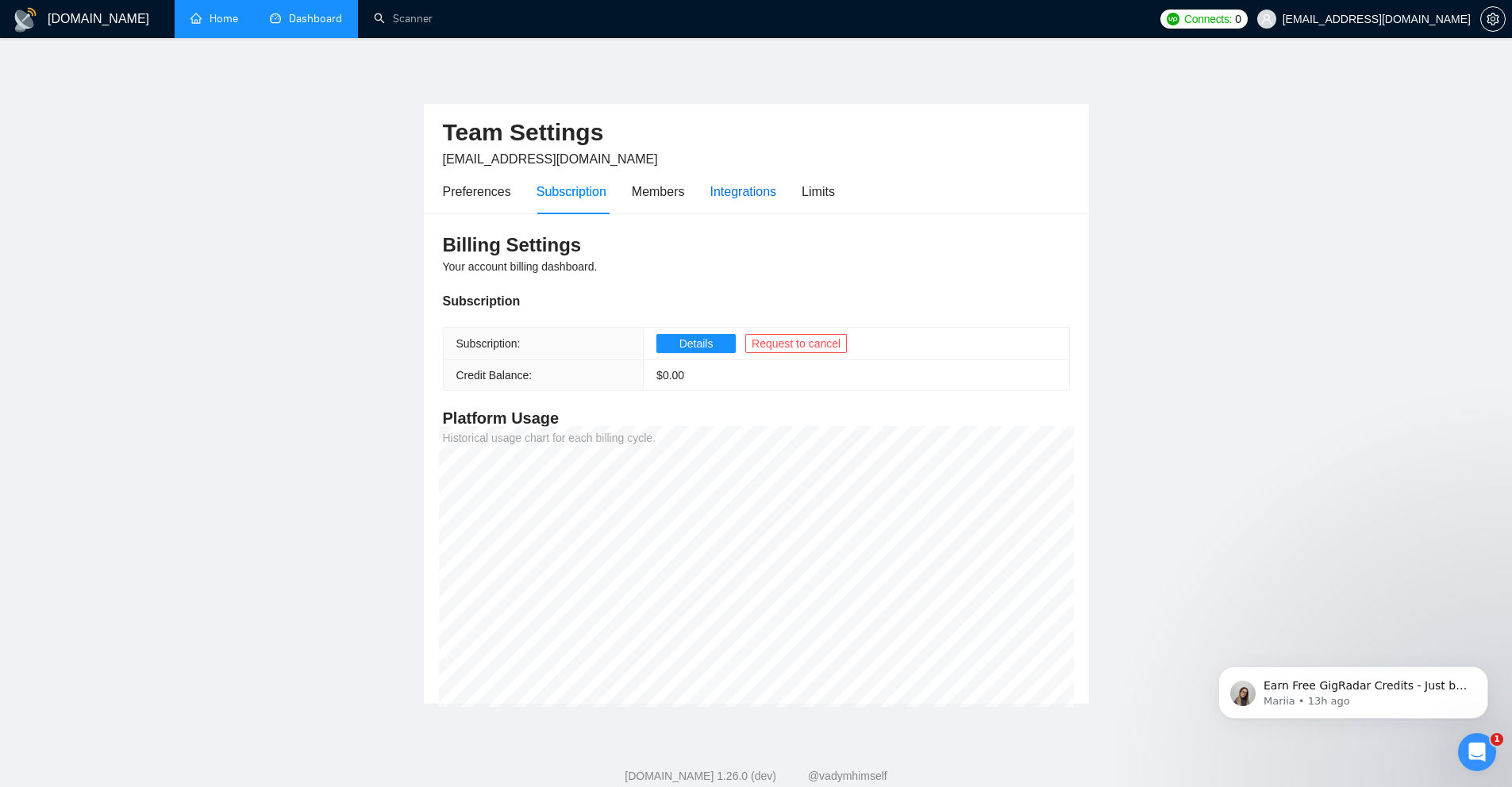
click at [763, 189] on div "Integrations" at bounding box center [744, 191] width 67 height 20
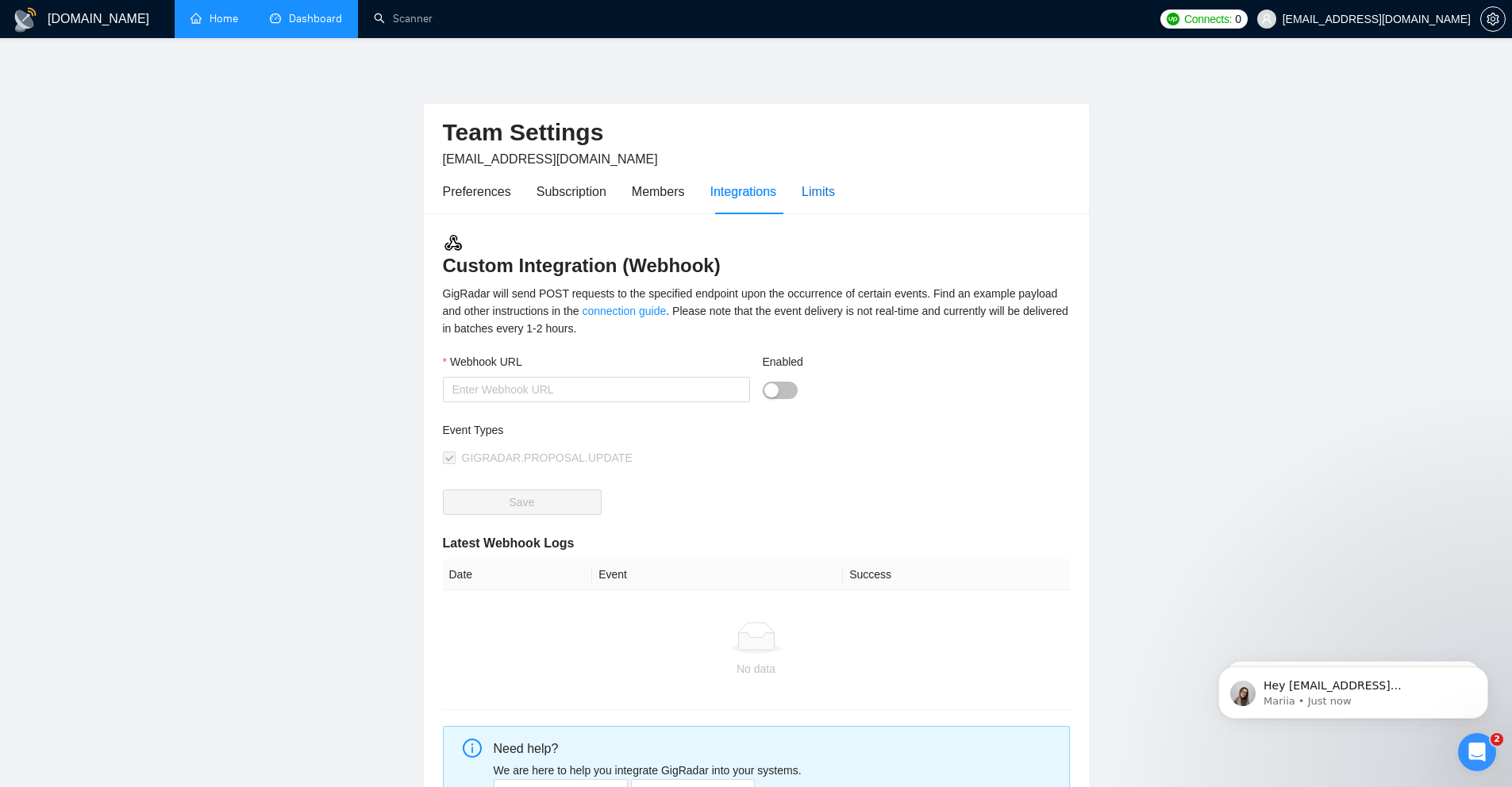
click at [830, 196] on div "Limits" at bounding box center [818, 191] width 34 height 20
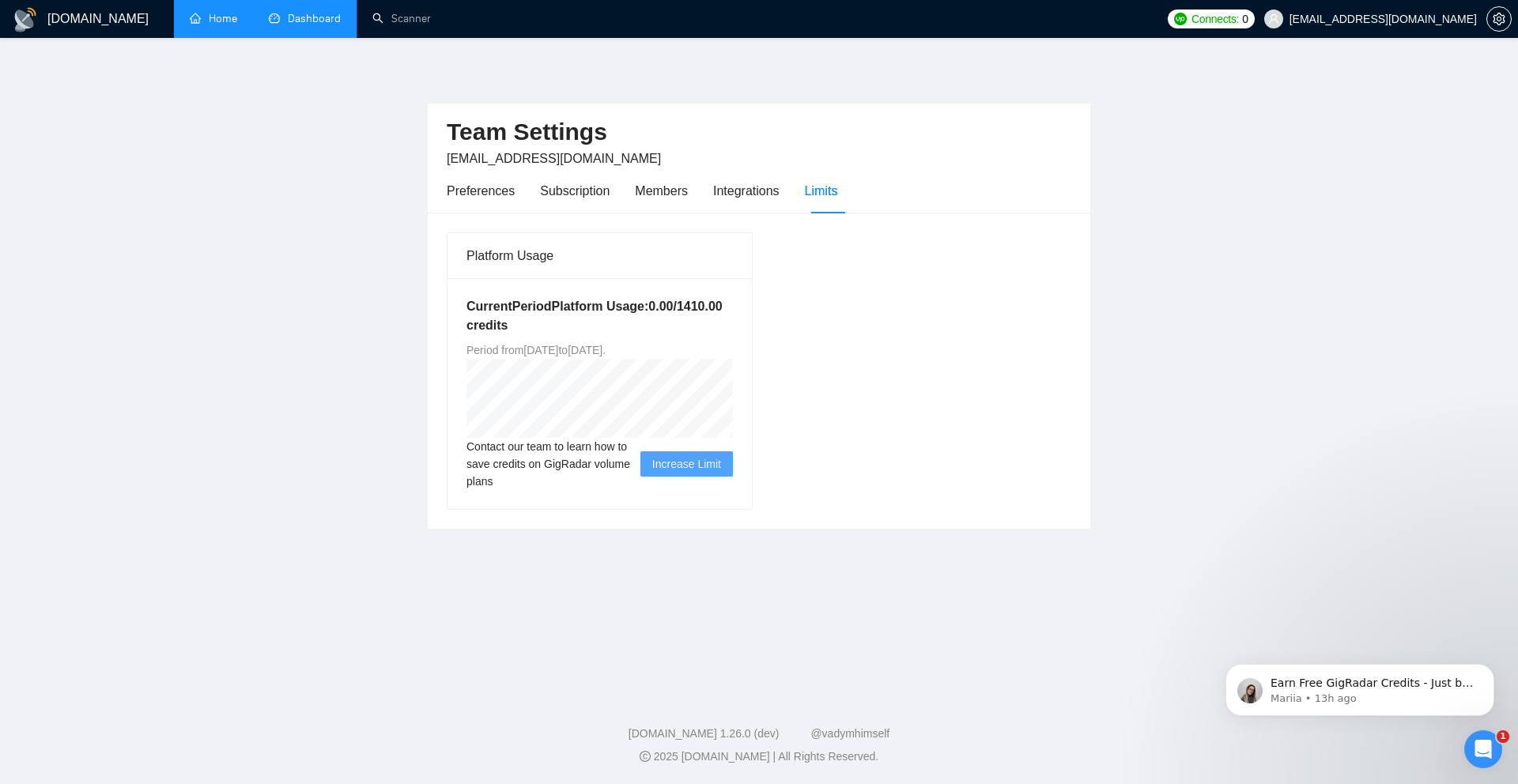
click at [219, 19] on link "Home" at bounding box center [213, 18] width 47 height 14
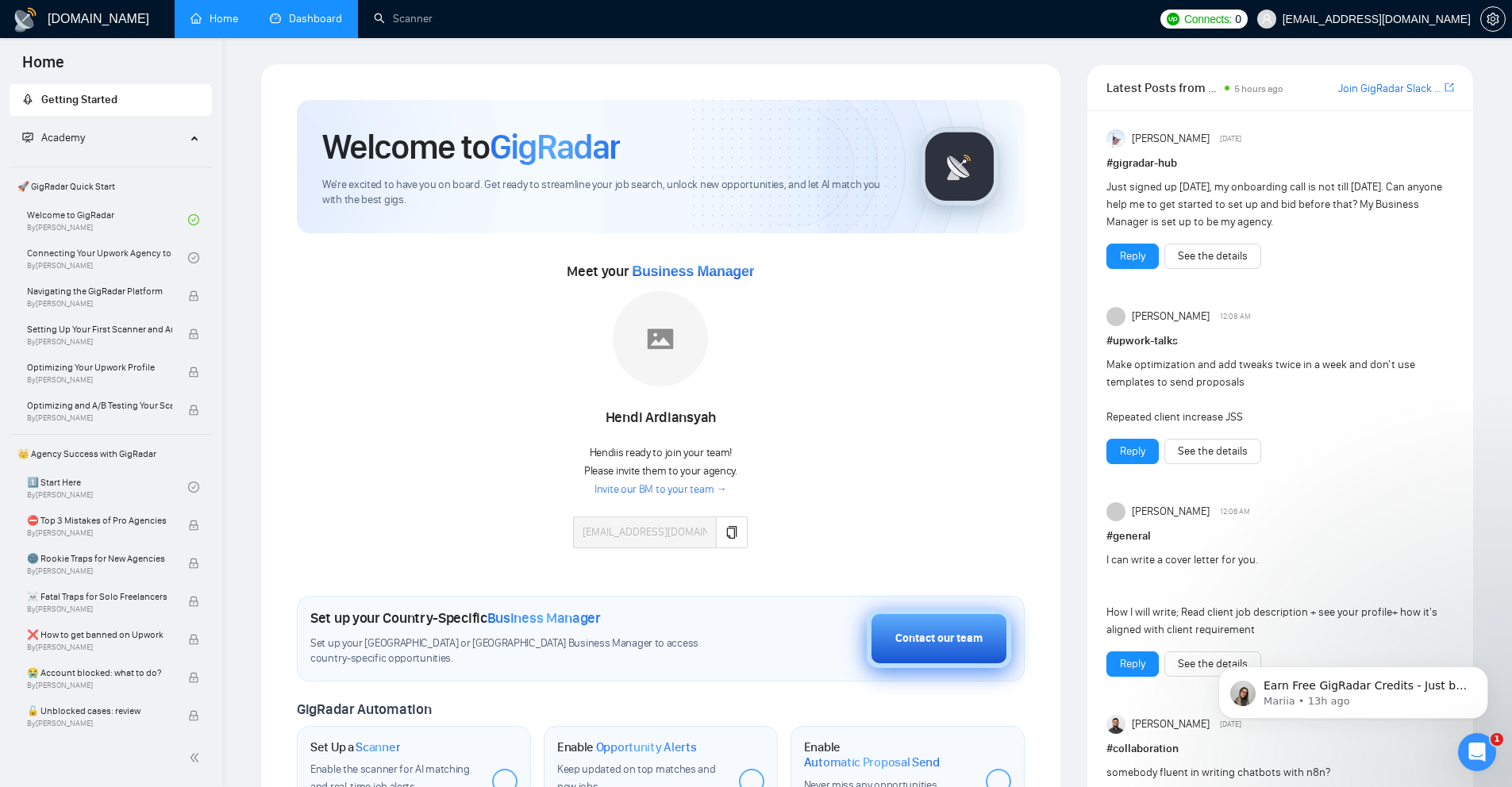
click at [978, 653] on button "Contact our team" at bounding box center [939, 639] width 145 height 58
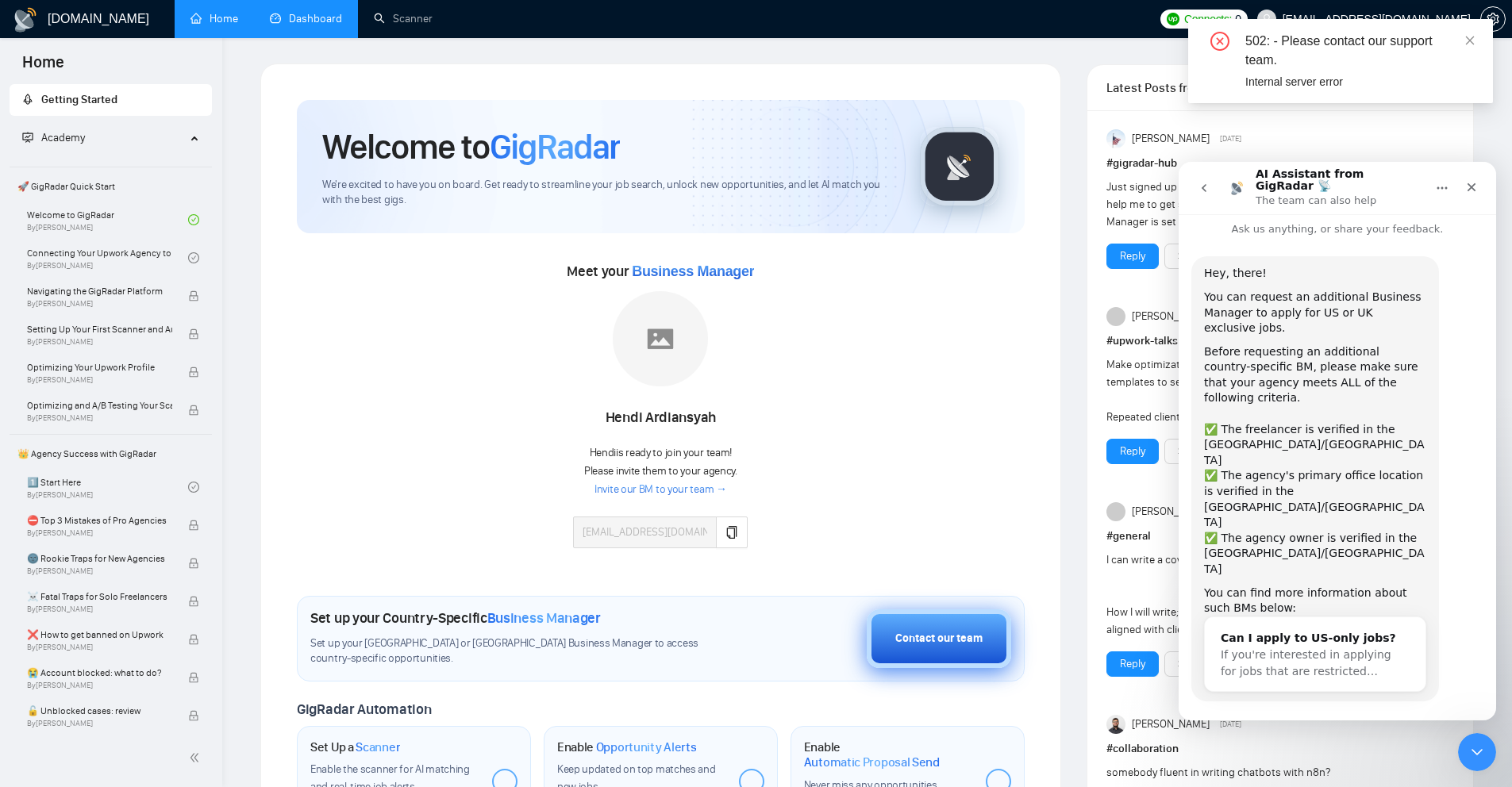
scroll to position [26, 0]
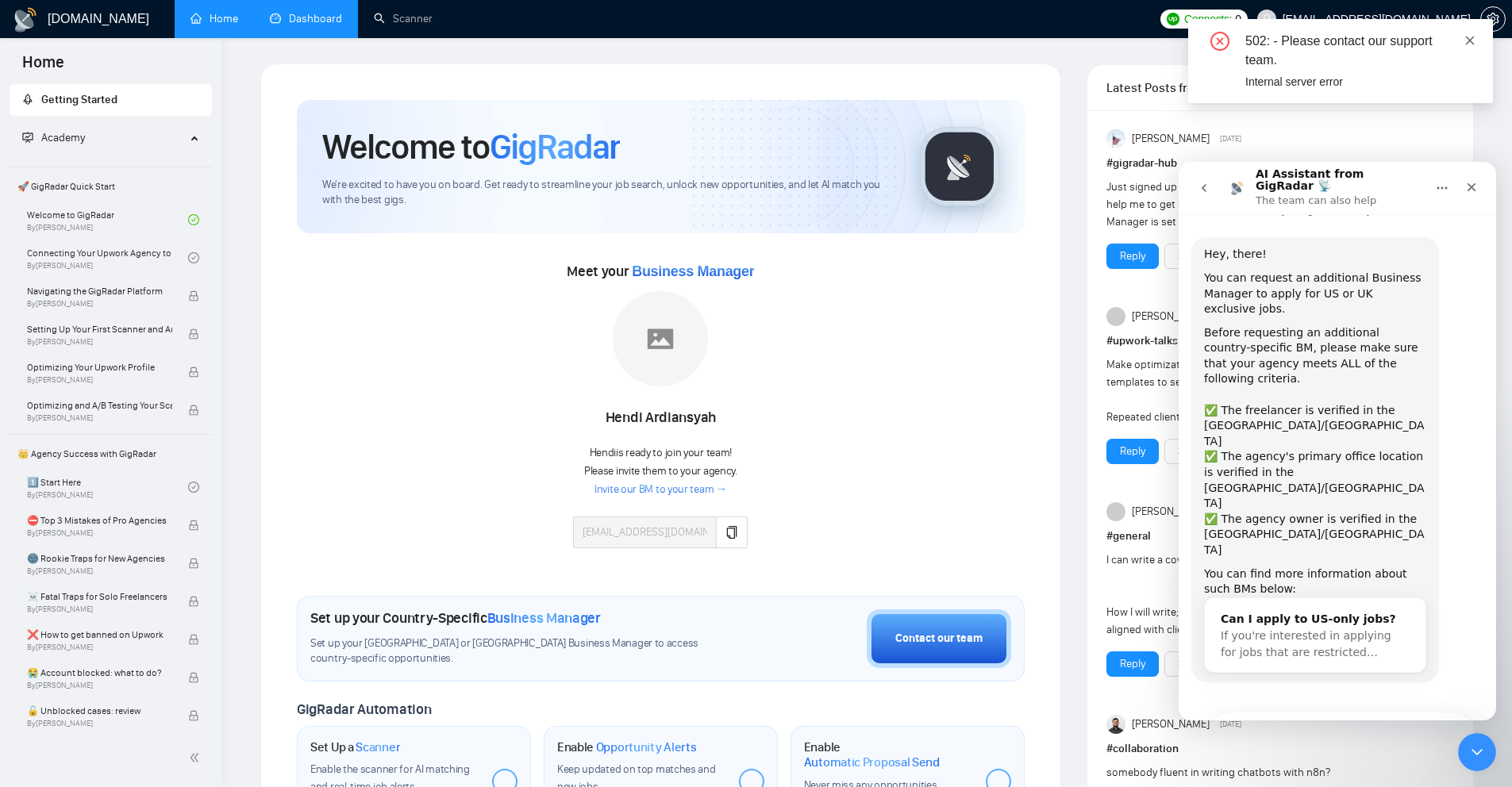
click at [1473, 41] on icon "close" at bounding box center [1470, 40] width 11 height 11
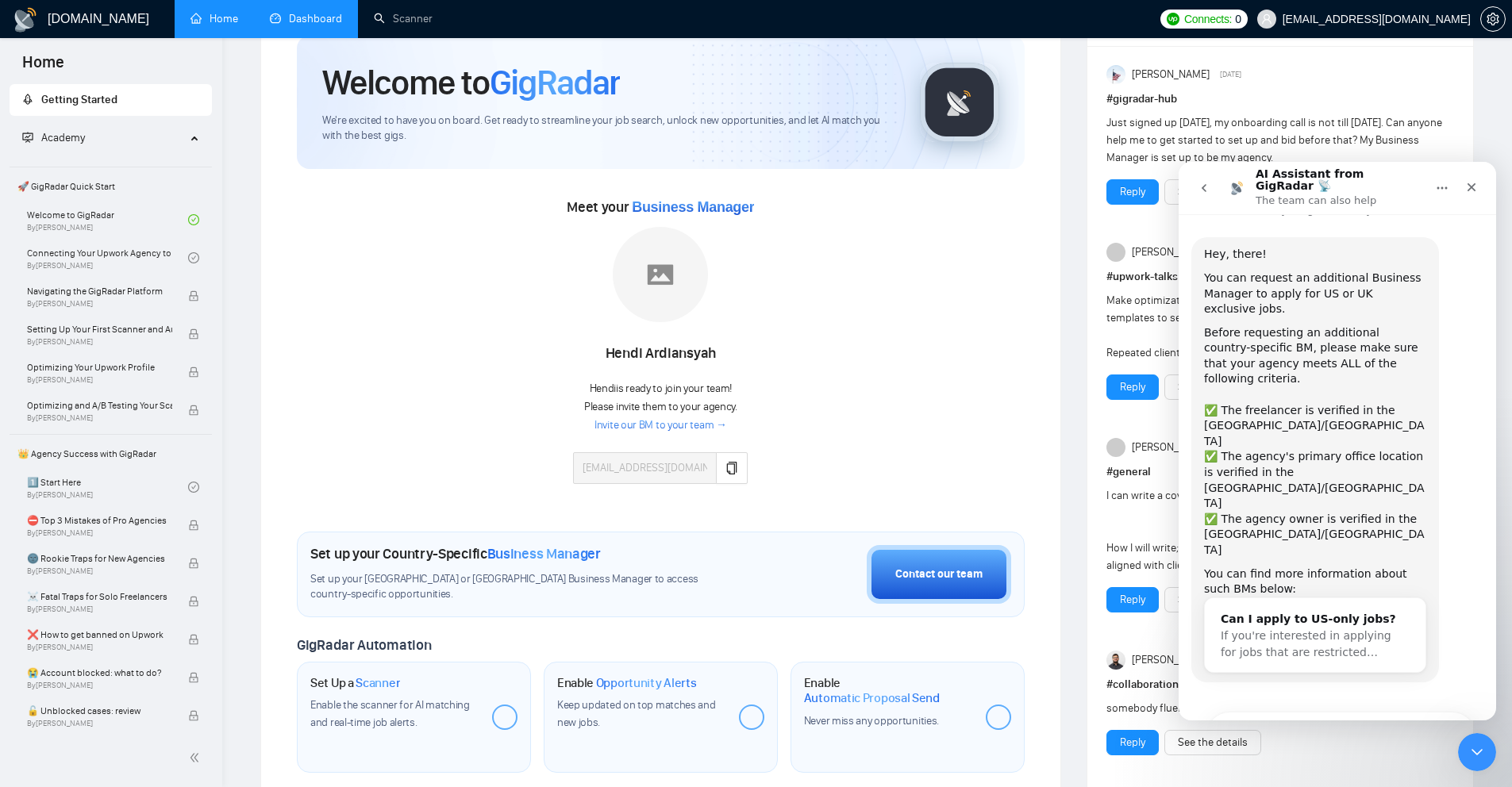
scroll to position [0, 0]
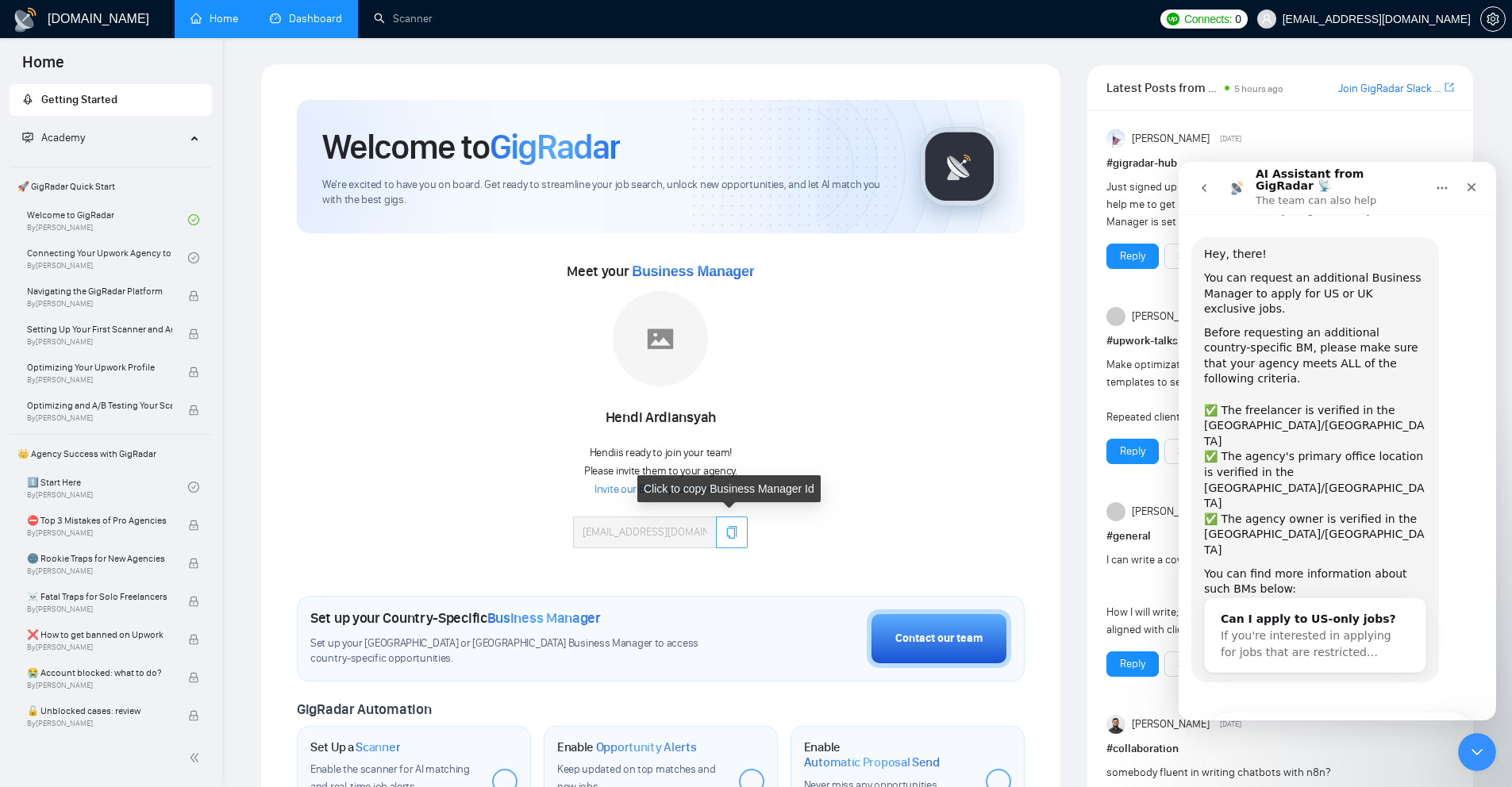
click at [730, 537] on icon "copy" at bounding box center [732, 532] width 13 height 13
click at [725, 537] on icon "copy" at bounding box center [732, 532] width 13 height 13
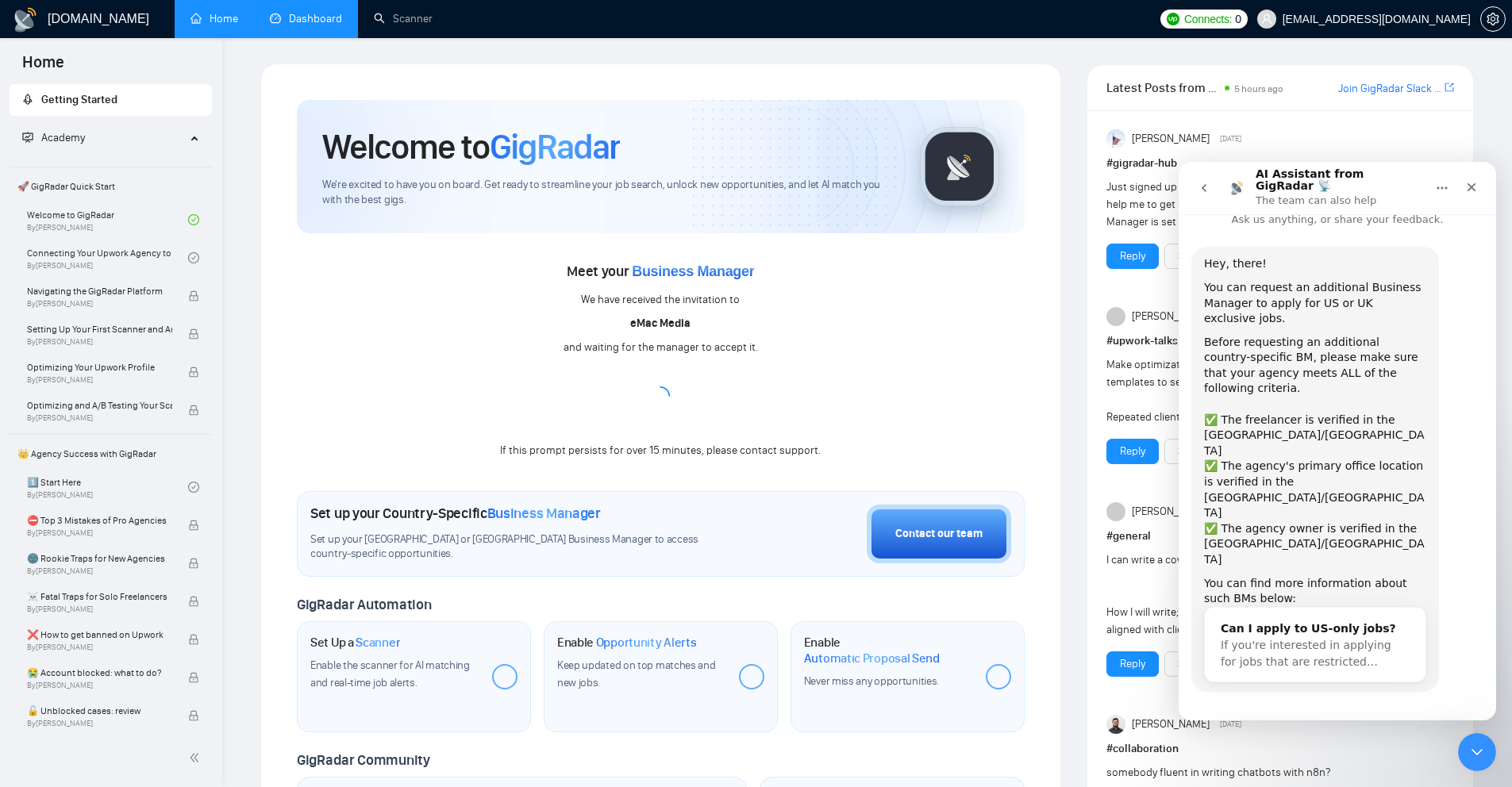
scroll to position [26, 0]
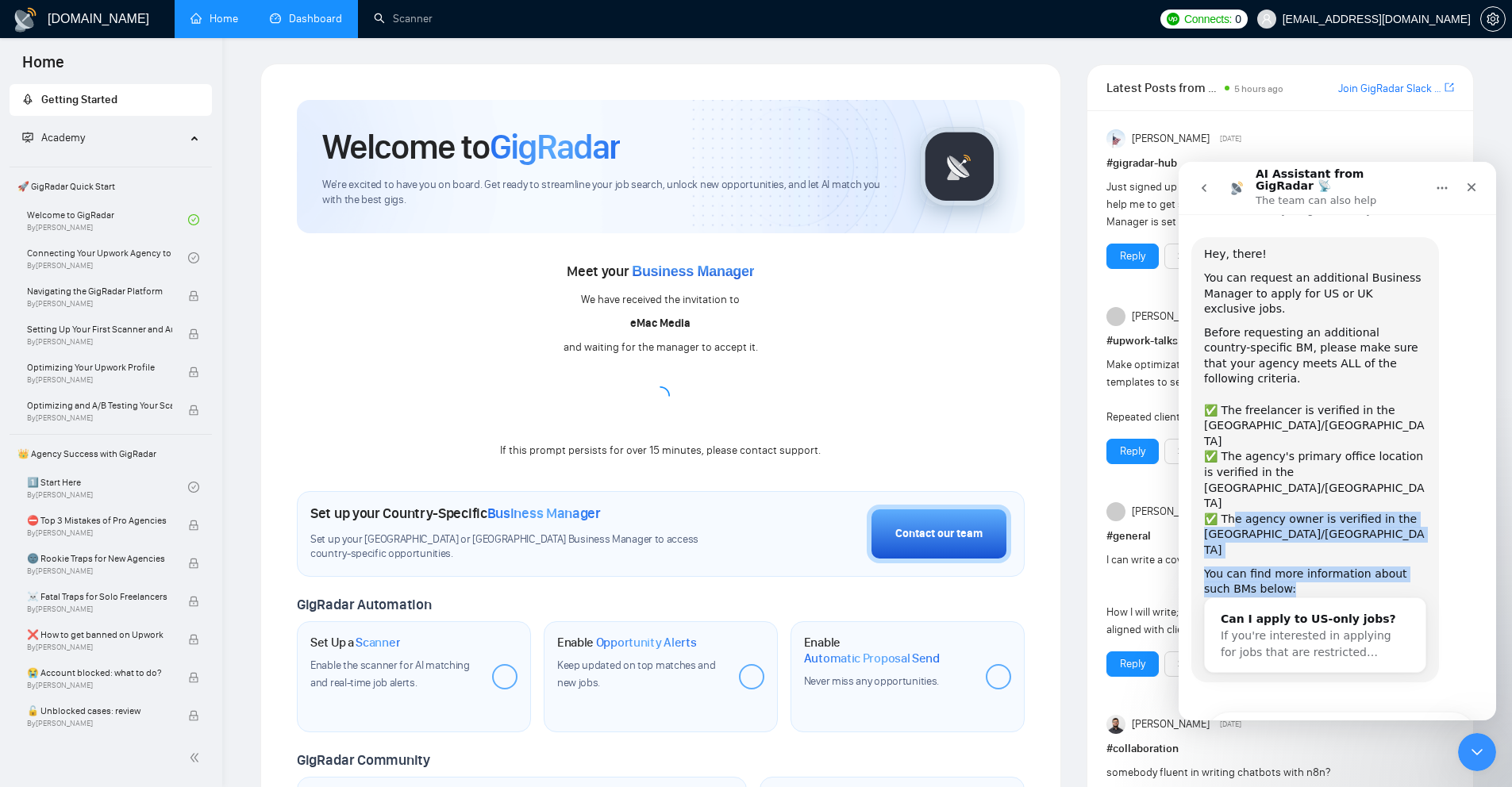
drag, startPoint x: 1276, startPoint y: 479, endPoint x: 1231, endPoint y: 412, distance: 80.7
click at [1231, 413] on div "Hey, there! You can request an additional Business Manager to apply for US or U…" at bounding box center [1315, 459] width 222 height 425
click at [1230, 449] on div "✅ The agency's primary office location is verified in the US/UK" at bounding box center [1315, 480] width 222 height 62
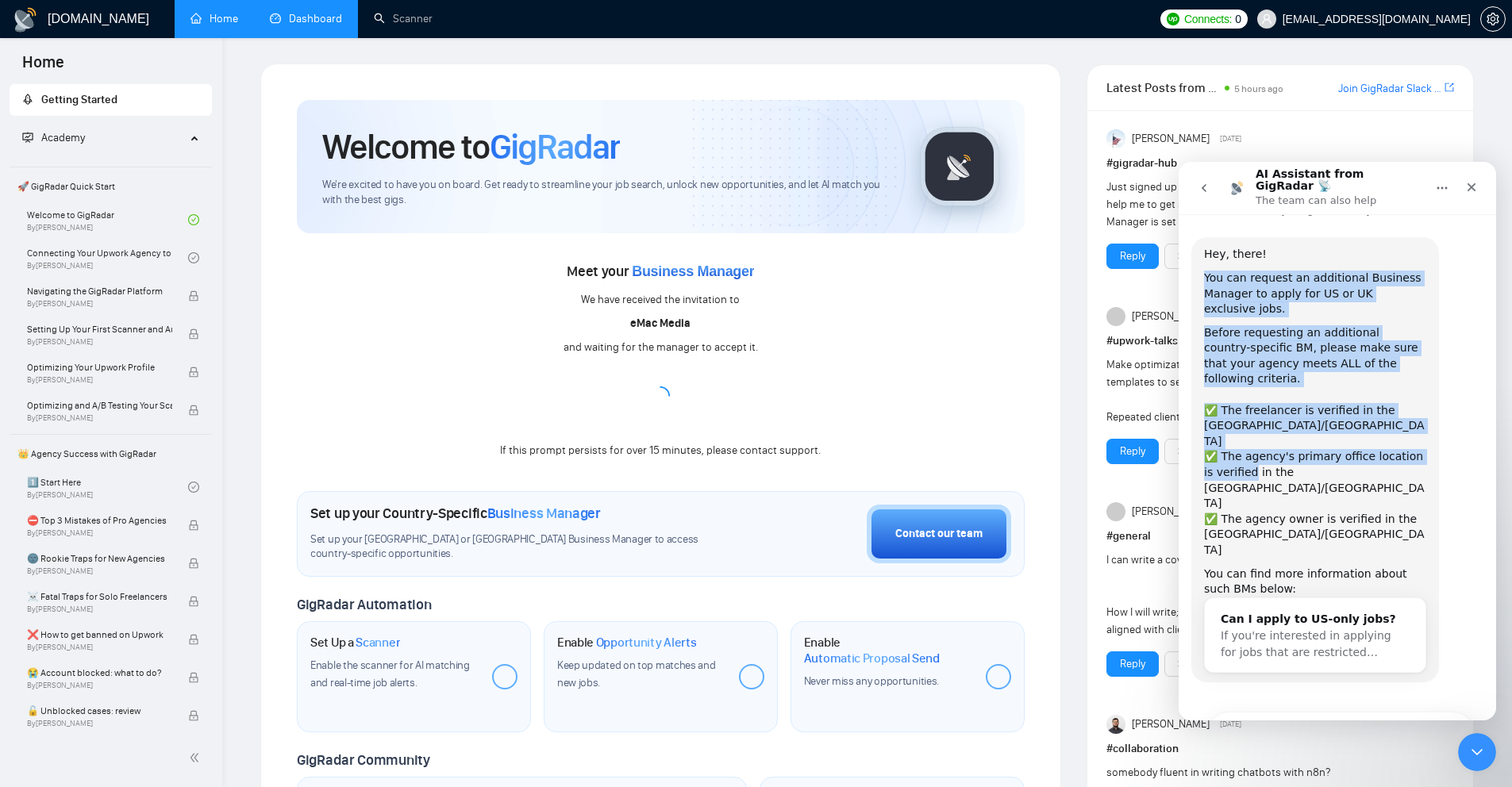
drag, startPoint x: 1230, startPoint y: 409, endPoint x: 1212, endPoint y: 271, distance: 139.2
click at [1212, 268] on div "Hey, there! You can request an additional Business Manager to apply for US or U…" at bounding box center [1315, 459] width 222 height 425
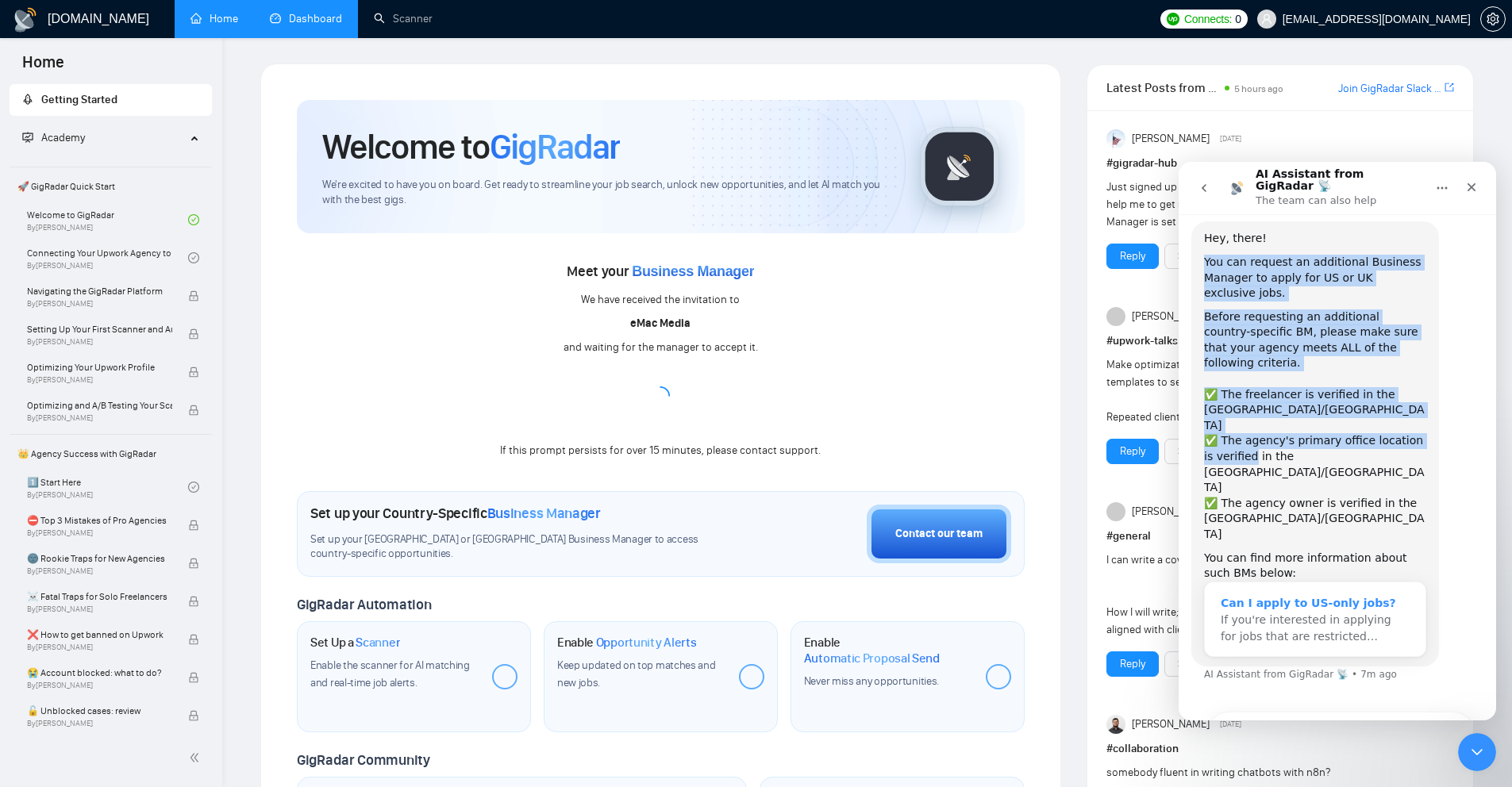
click at [1350, 595] on div "Can I apply to US-only jobs?" at bounding box center [1315, 603] width 189 height 16
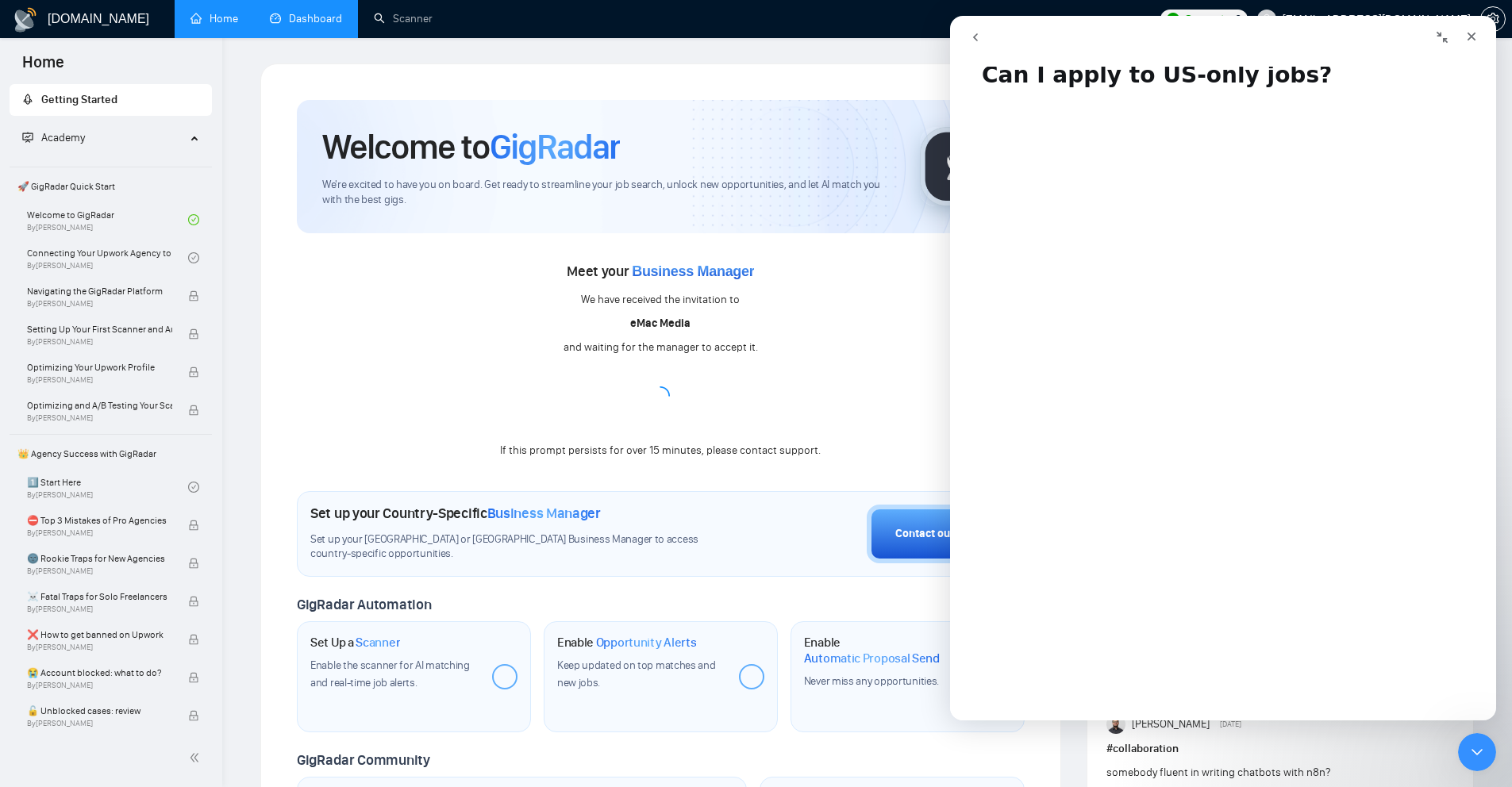
scroll to position [0, 0]
click at [866, 288] on div "Meet your Business Manager We have received the invitation to eMac Media and wa…" at bounding box center [661, 359] width 728 height 201
drag, startPoint x: 1466, startPoint y: 741, endPoint x: 2920, endPoint y: 1449, distance: 1617.2
click at [1464, 741] on div "Close Intercom Messenger" at bounding box center [1475, 750] width 38 height 38
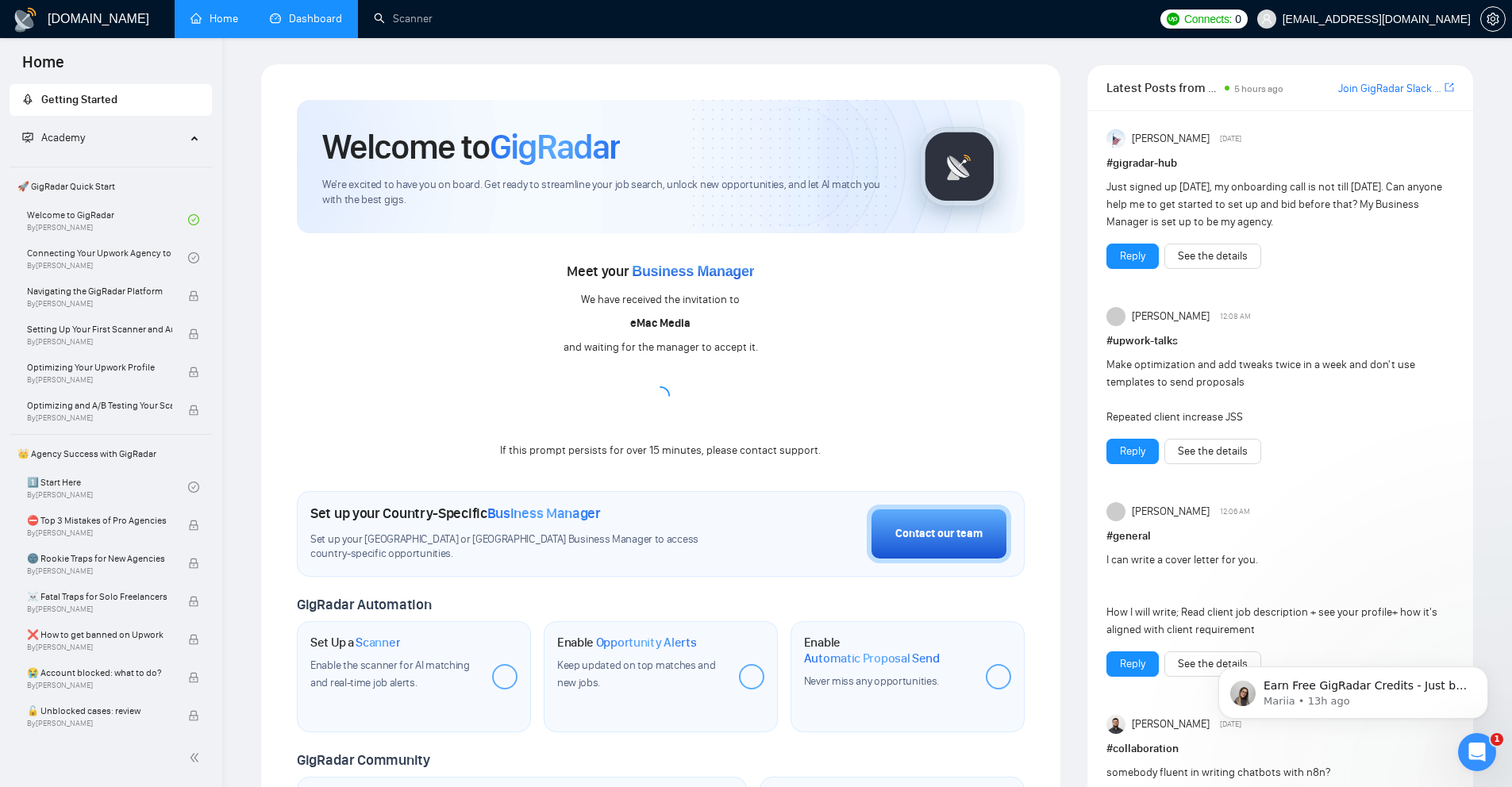
scroll to position [0, 0]
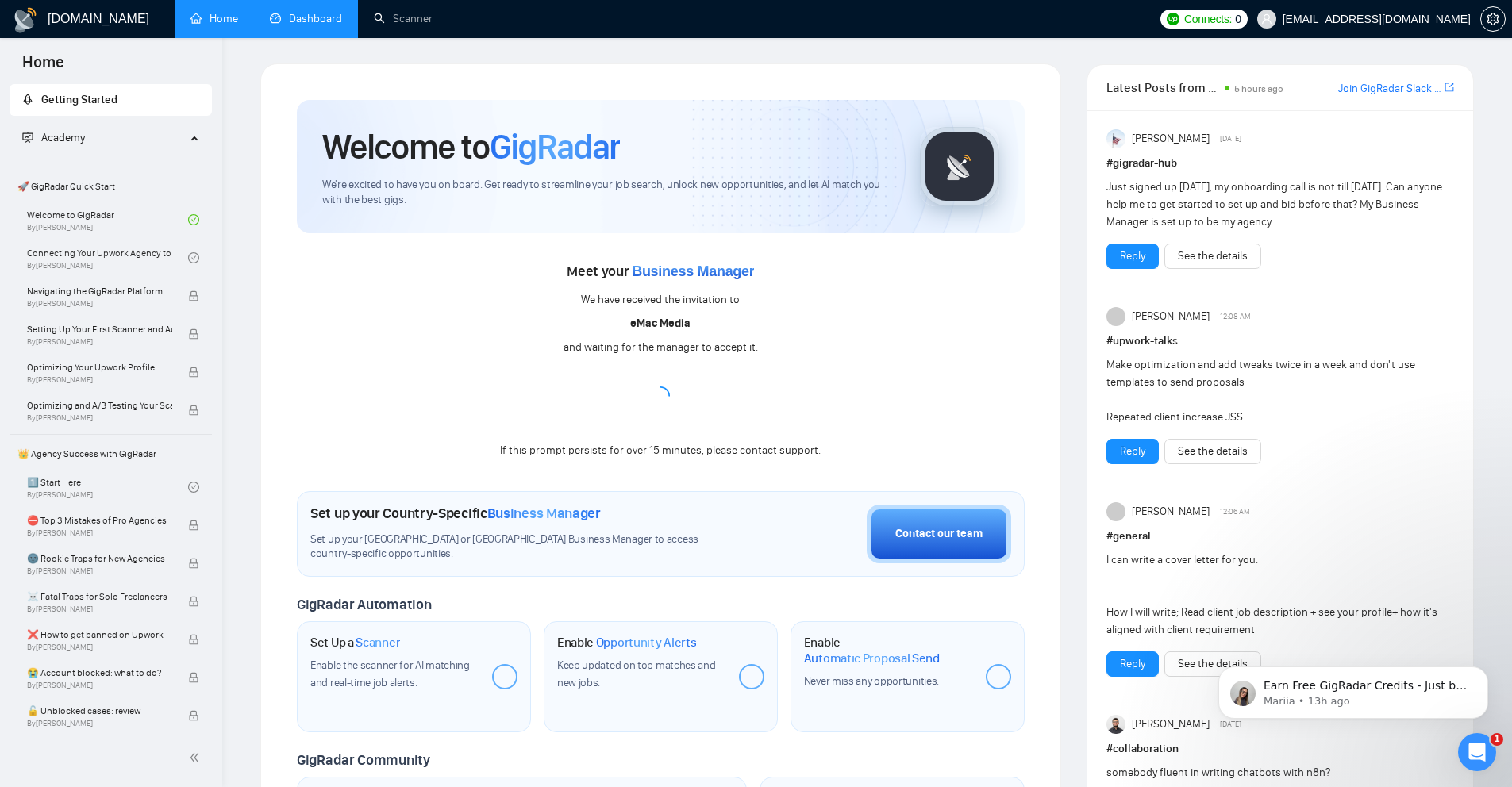
click at [756, 405] on div "Meet your Business Manager We have received the invitation to eMac Media and wa…" at bounding box center [661, 359] width 728 height 201
click at [1479, 743] on icon "Open Intercom Messenger" at bounding box center [1475, 750] width 26 height 26
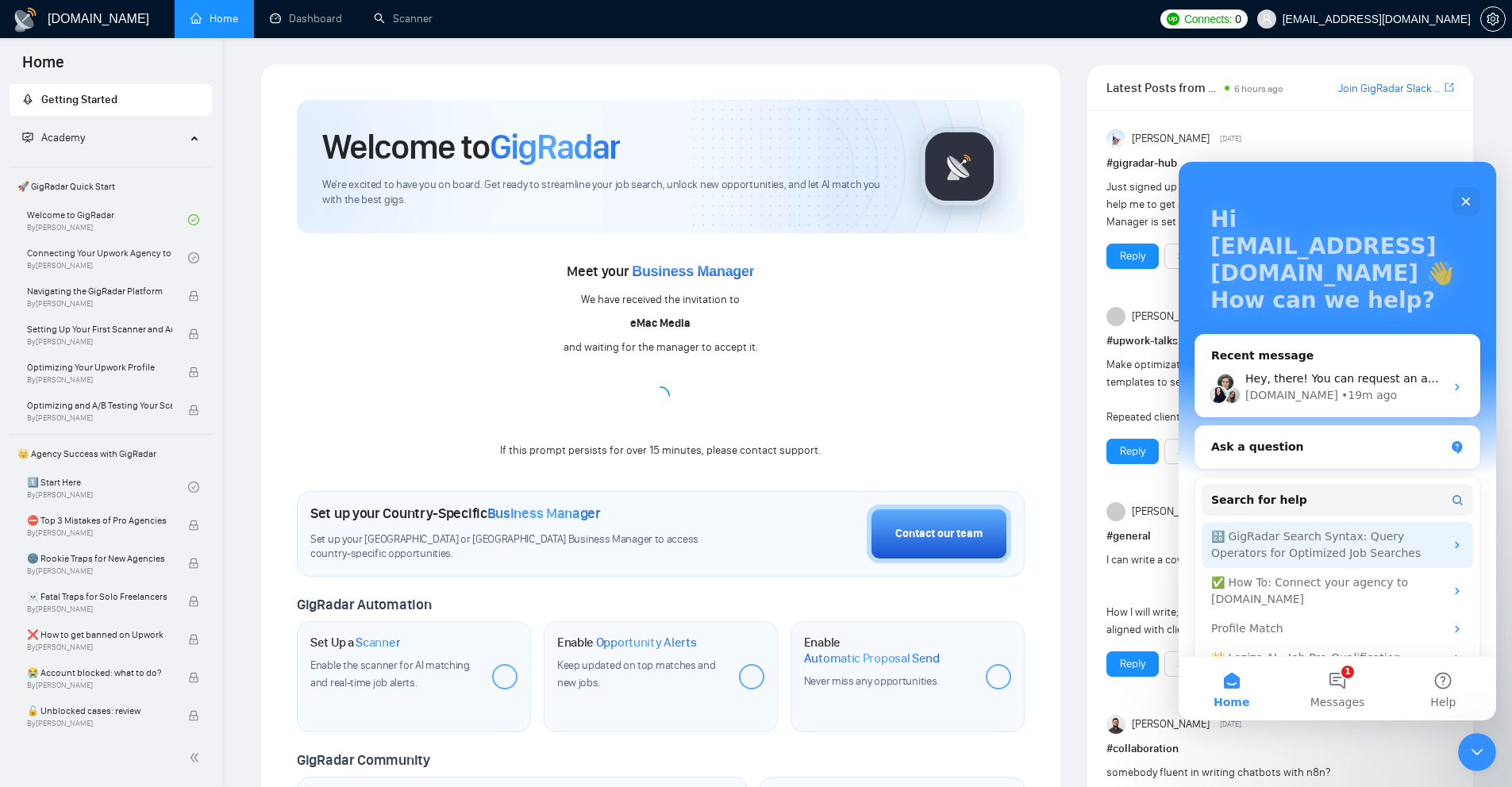
scroll to position [73, 0]
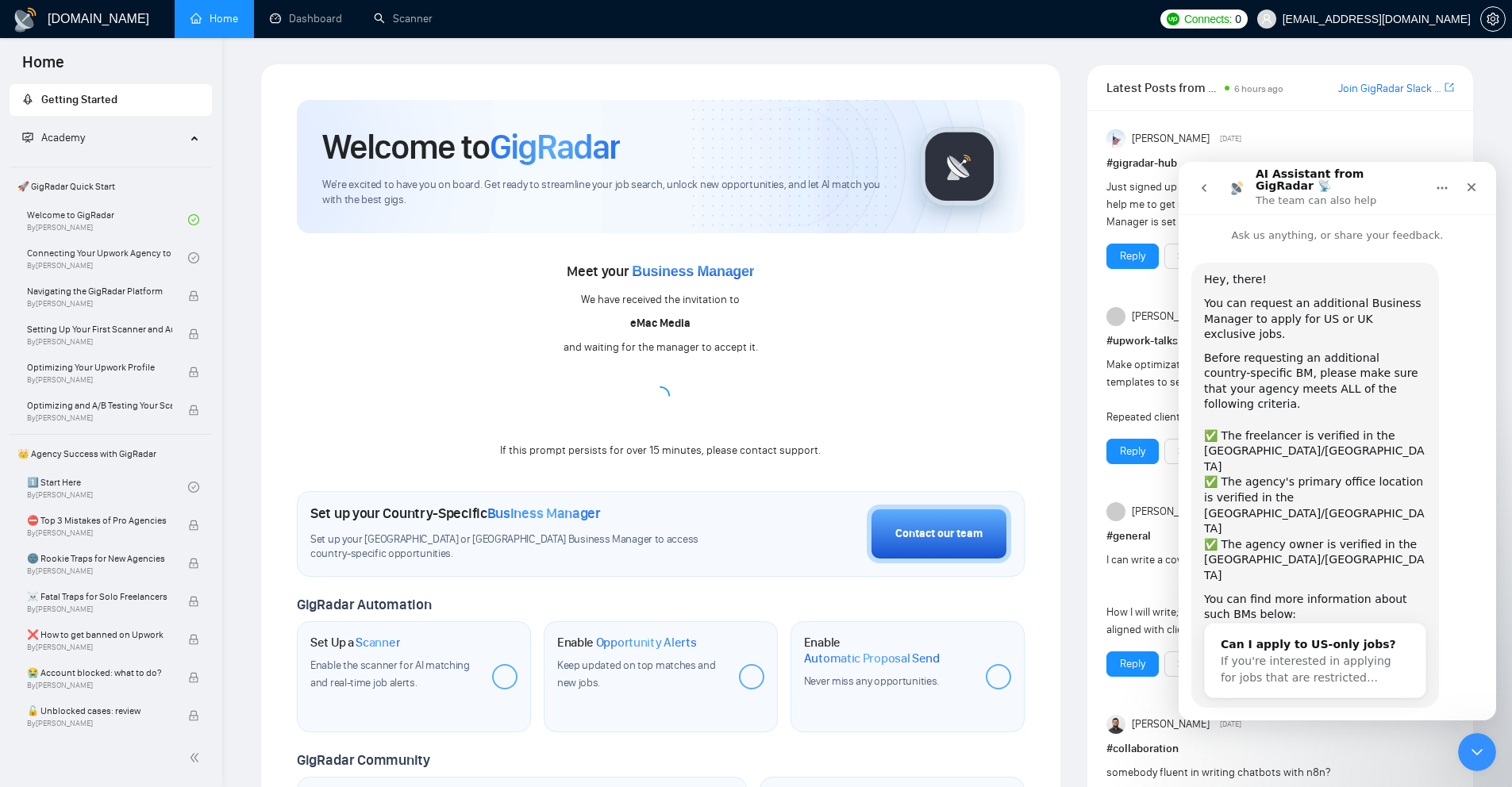
scroll to position [26, 0]
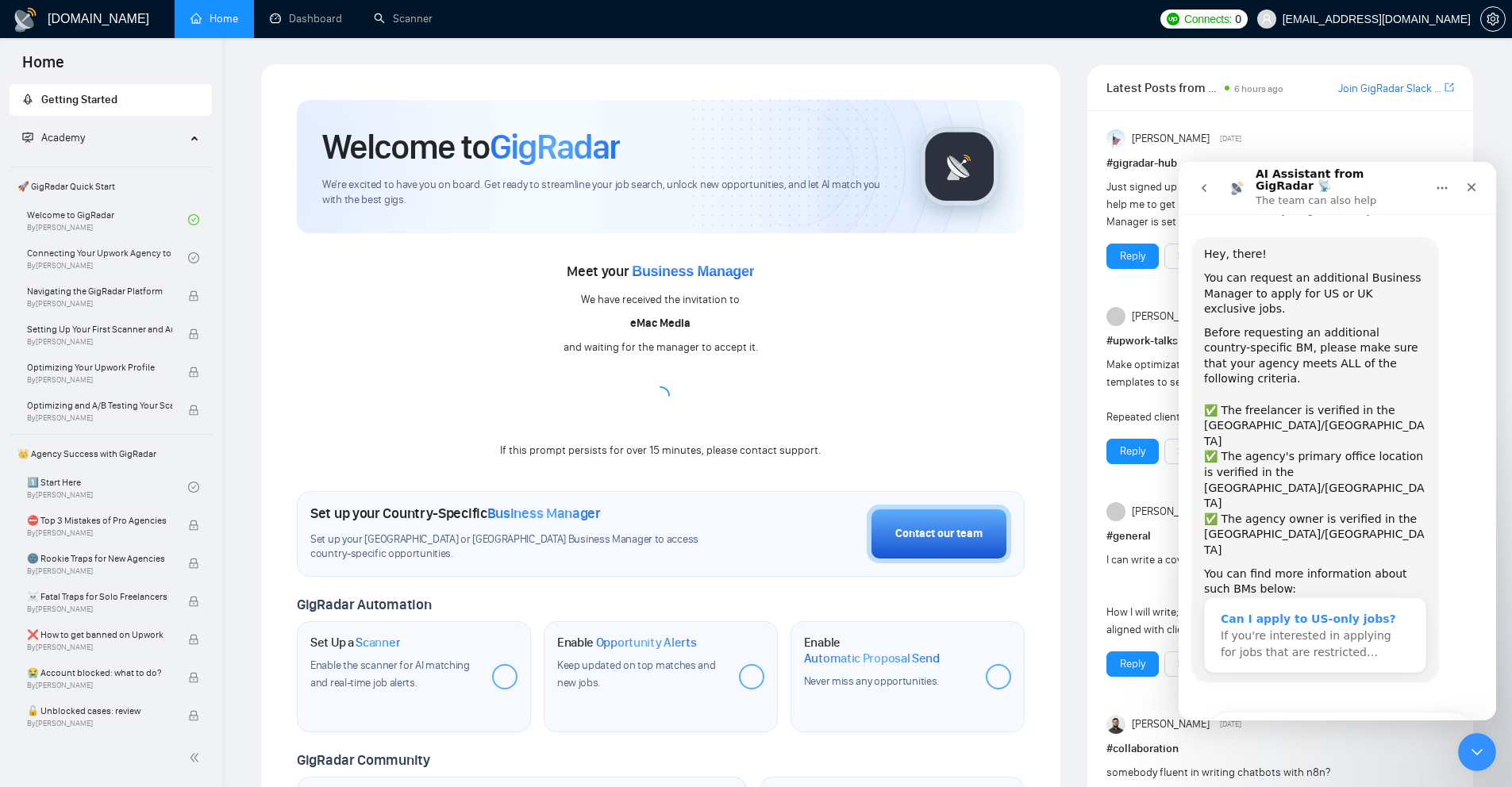
click at [1310, 628] on div "If you're interested in applying for jobs that are restricted…" at bounding box center [1315, 644] width 189 height 34
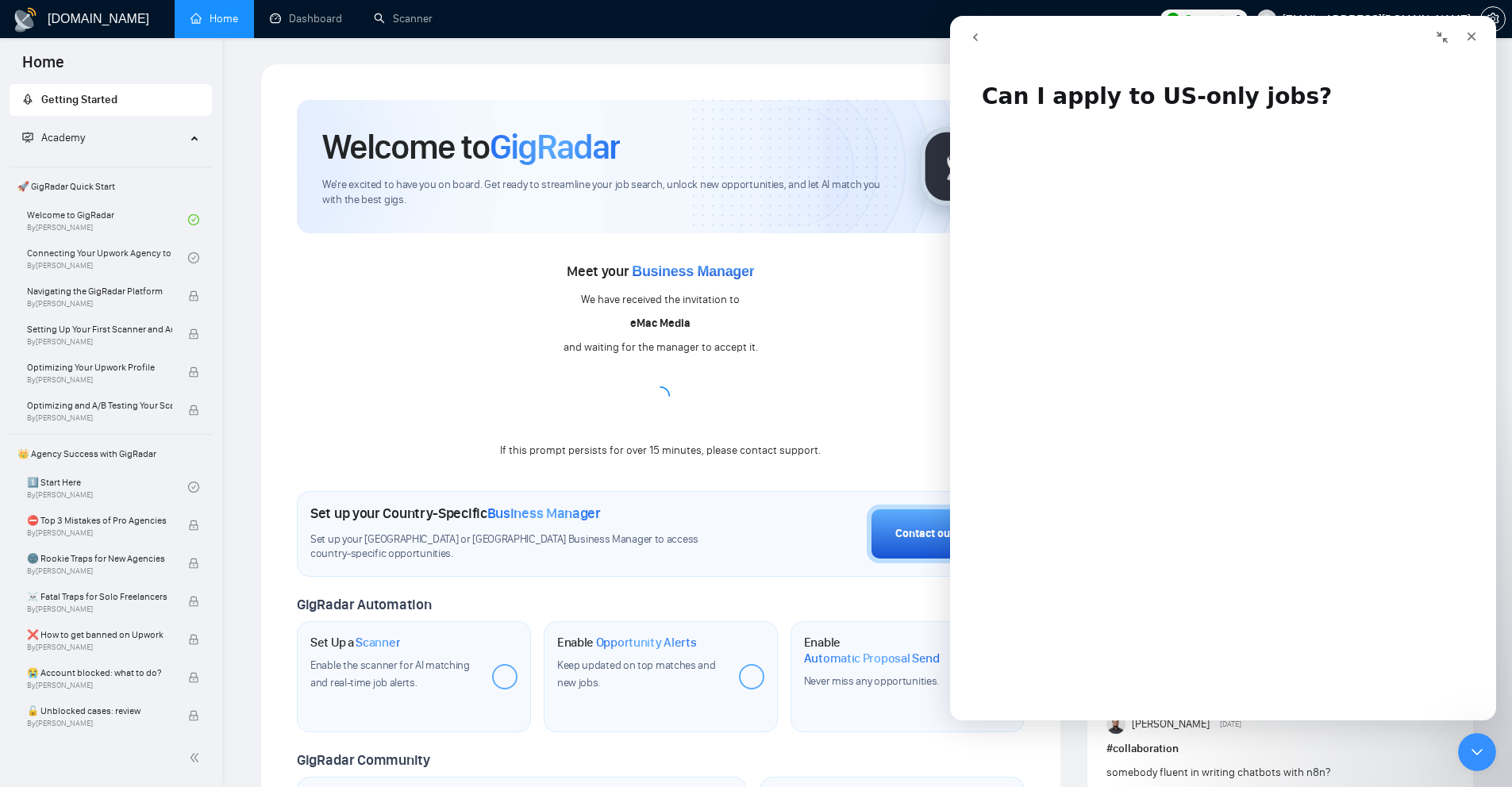
click at [981, 40] on icon "go back" at bounding box center [975, 37] width 13 height 13
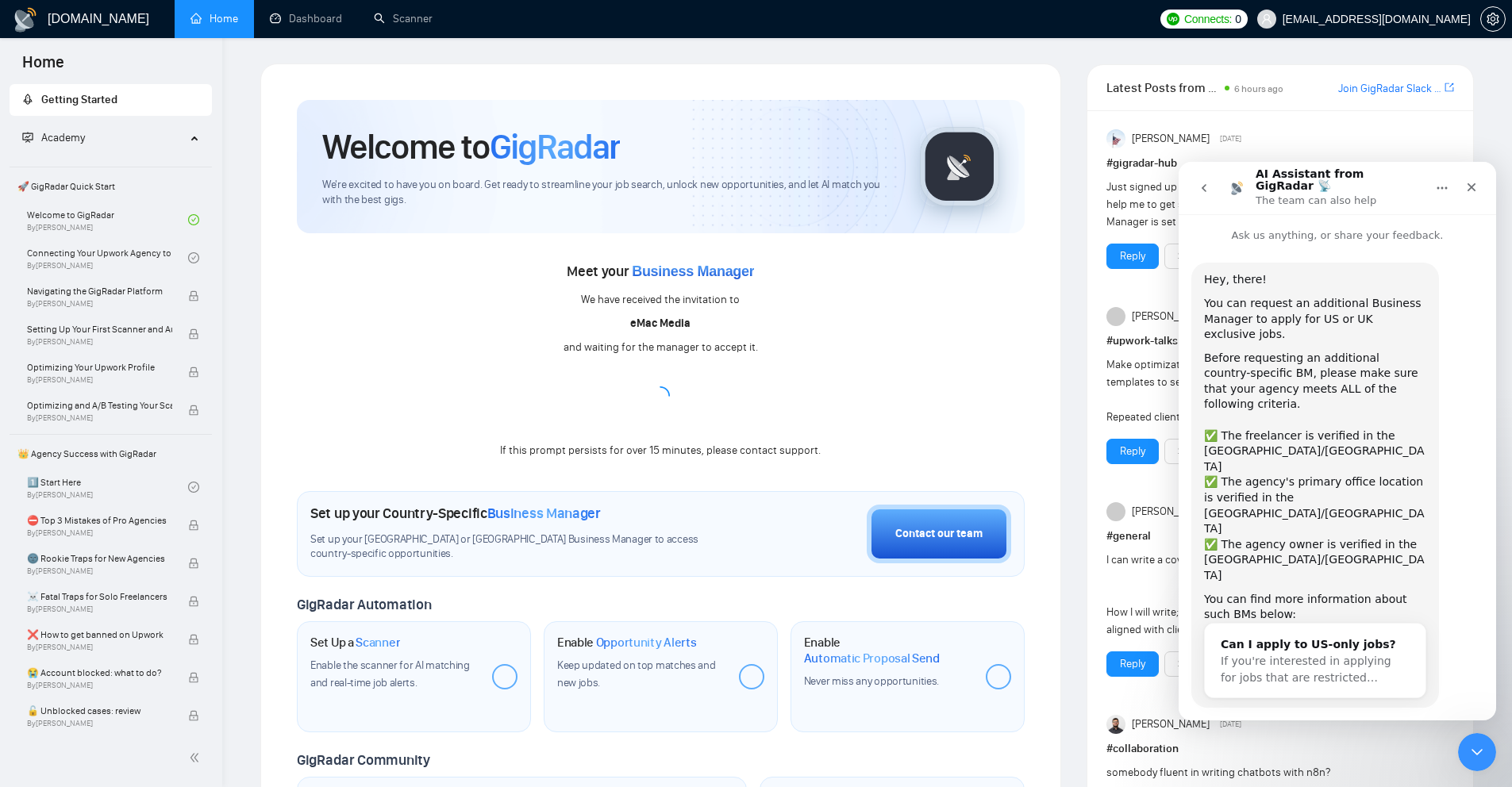
scroll to position [26, 0]
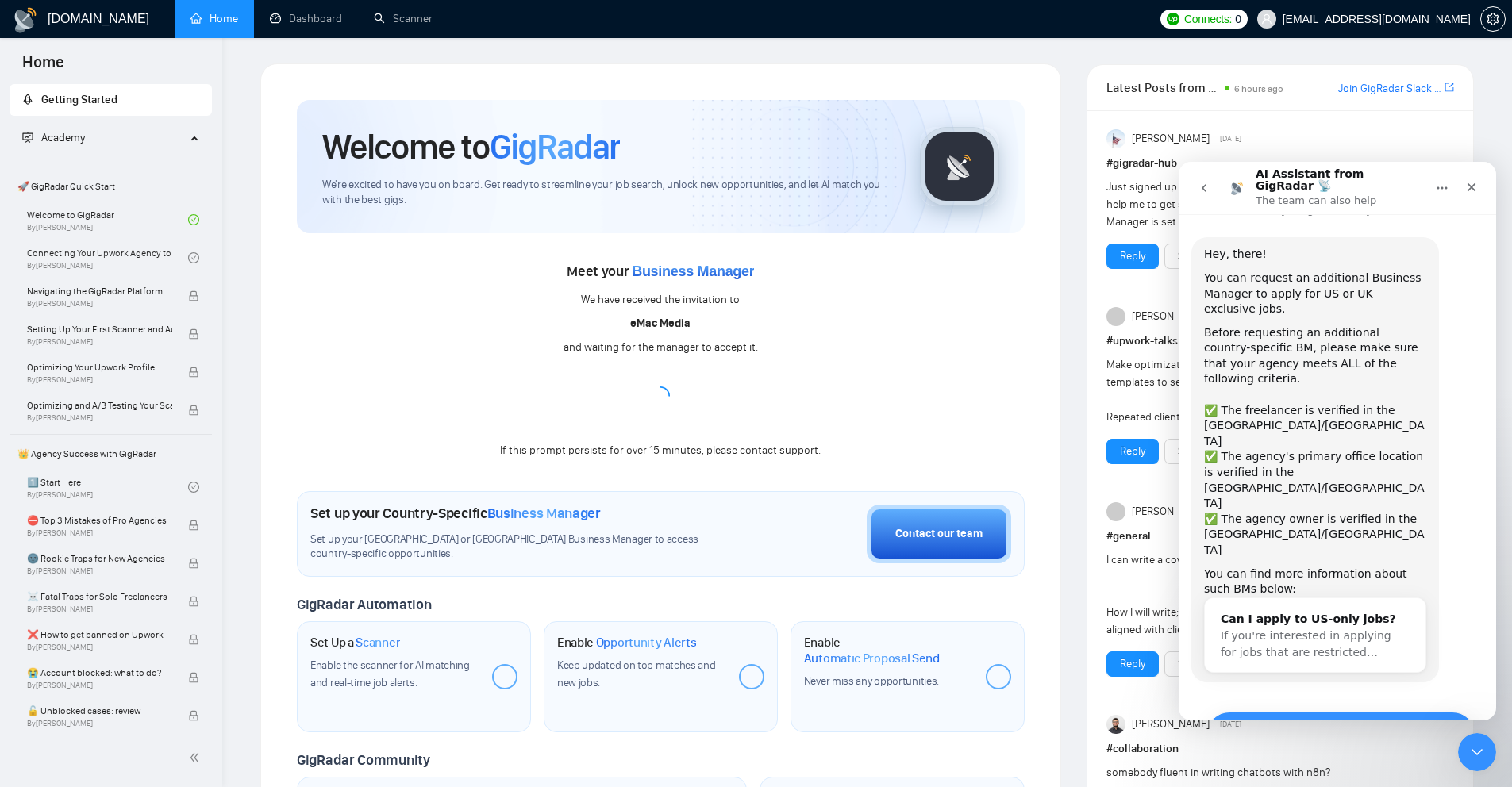
click at [1305, 711] on button "Yes, I meet all of the criteria - request a new BM" at bounding box center [1341, 734] width 269 height 46
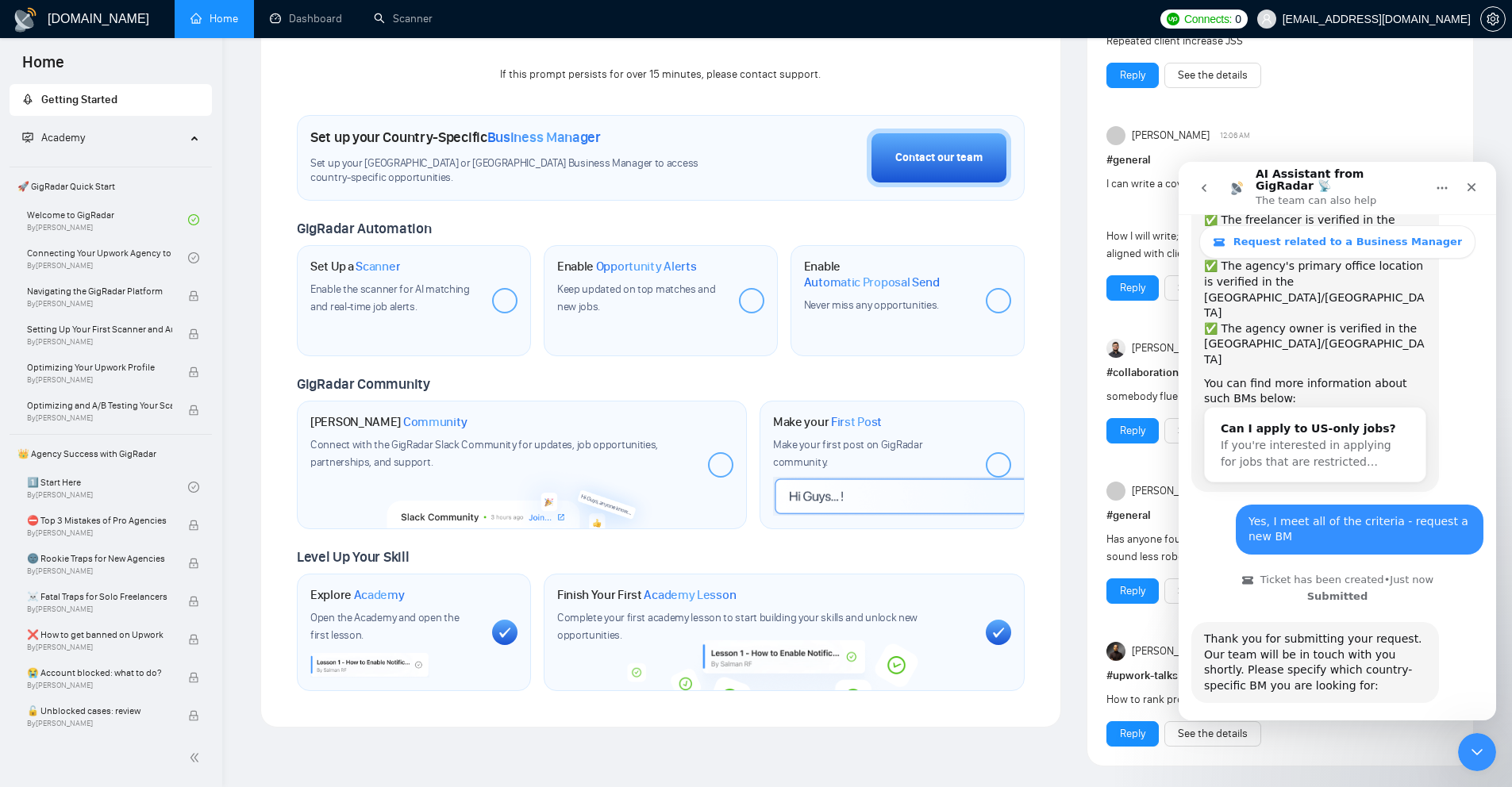
scroll to position [267, 0]
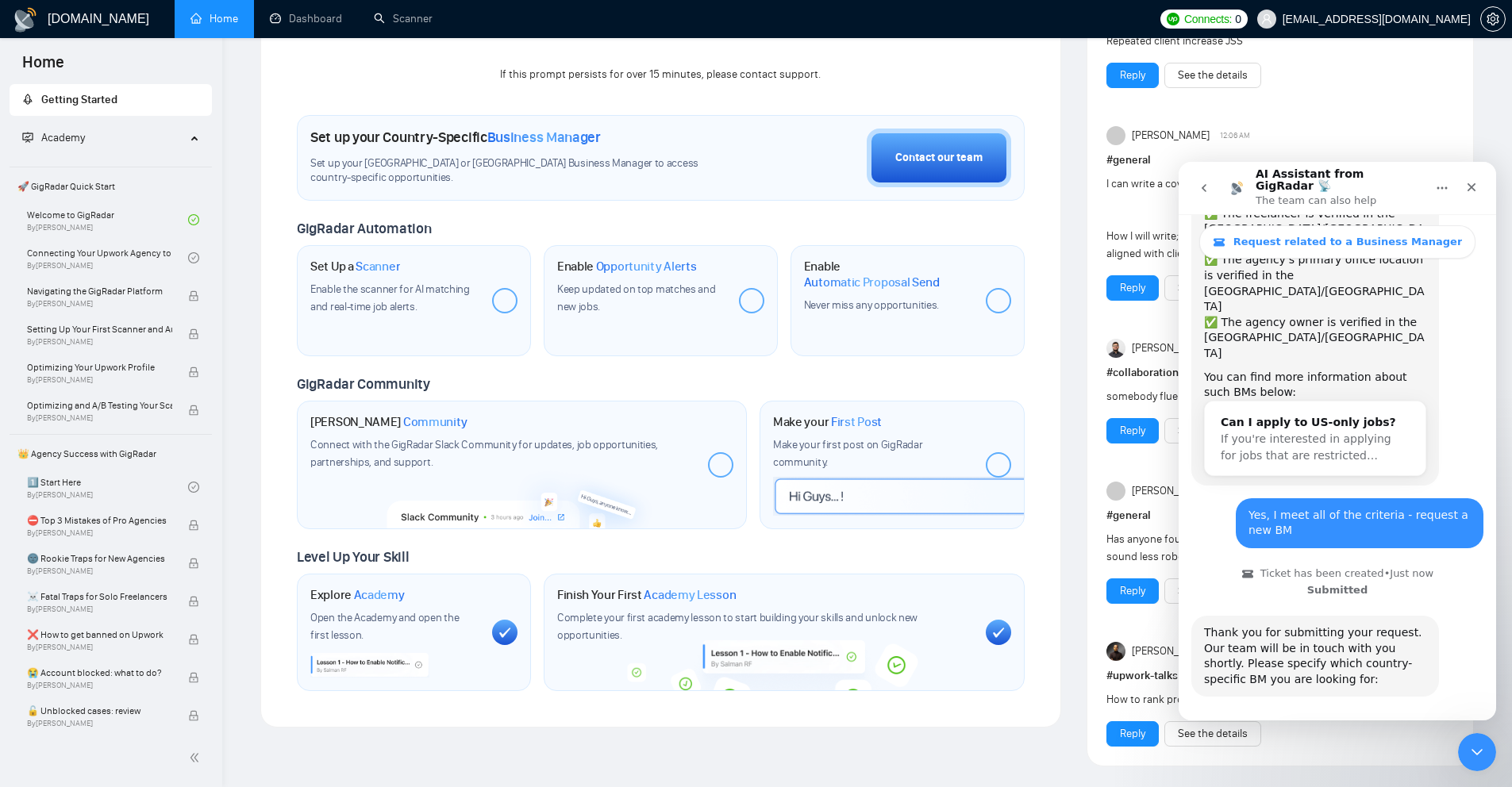
click at [1401, 726] on button "🇺🇸 US-based business manager" at bounding box center [1375, 741] width 200 height 32
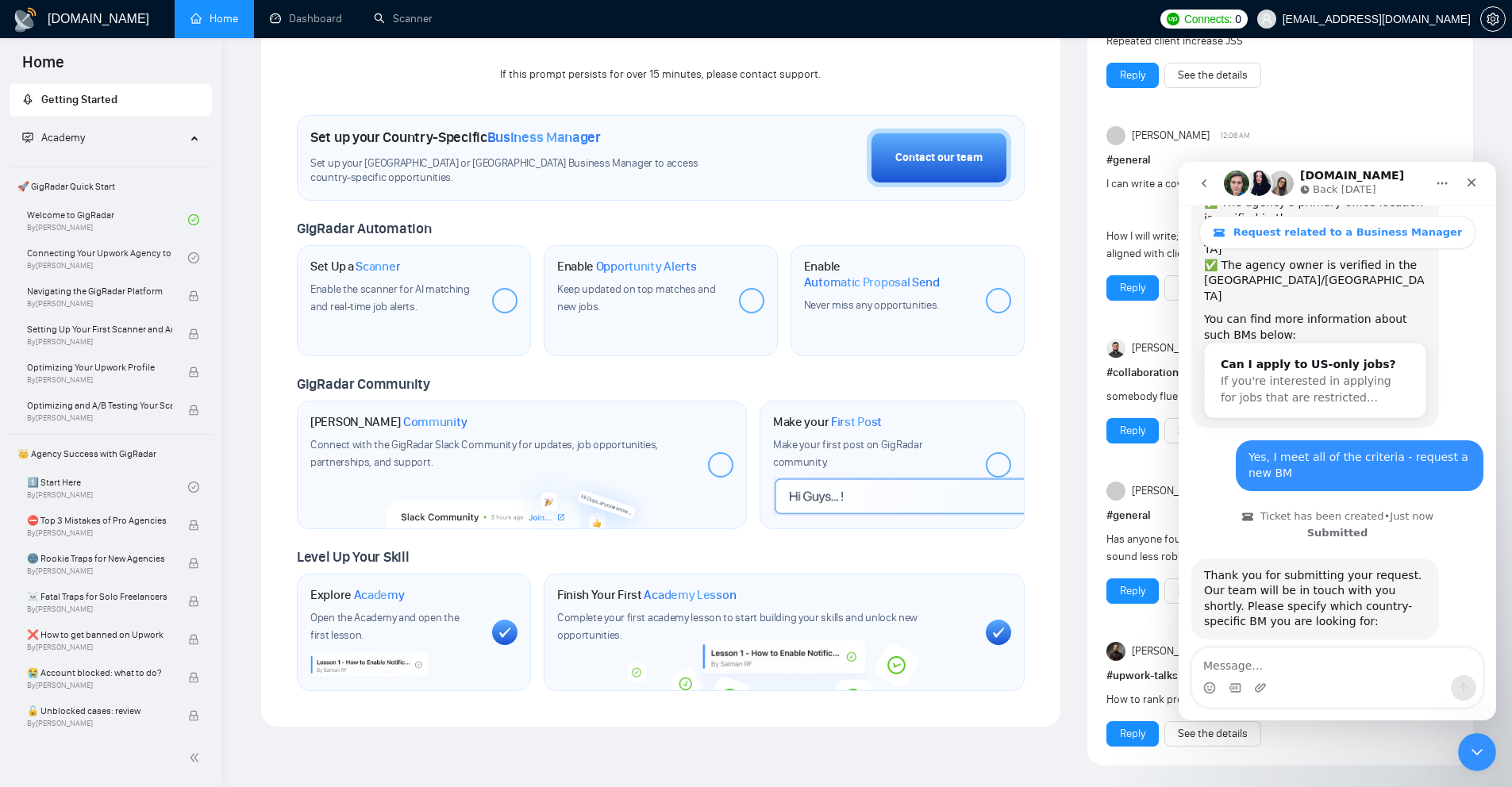
scroll to position [415, 0]
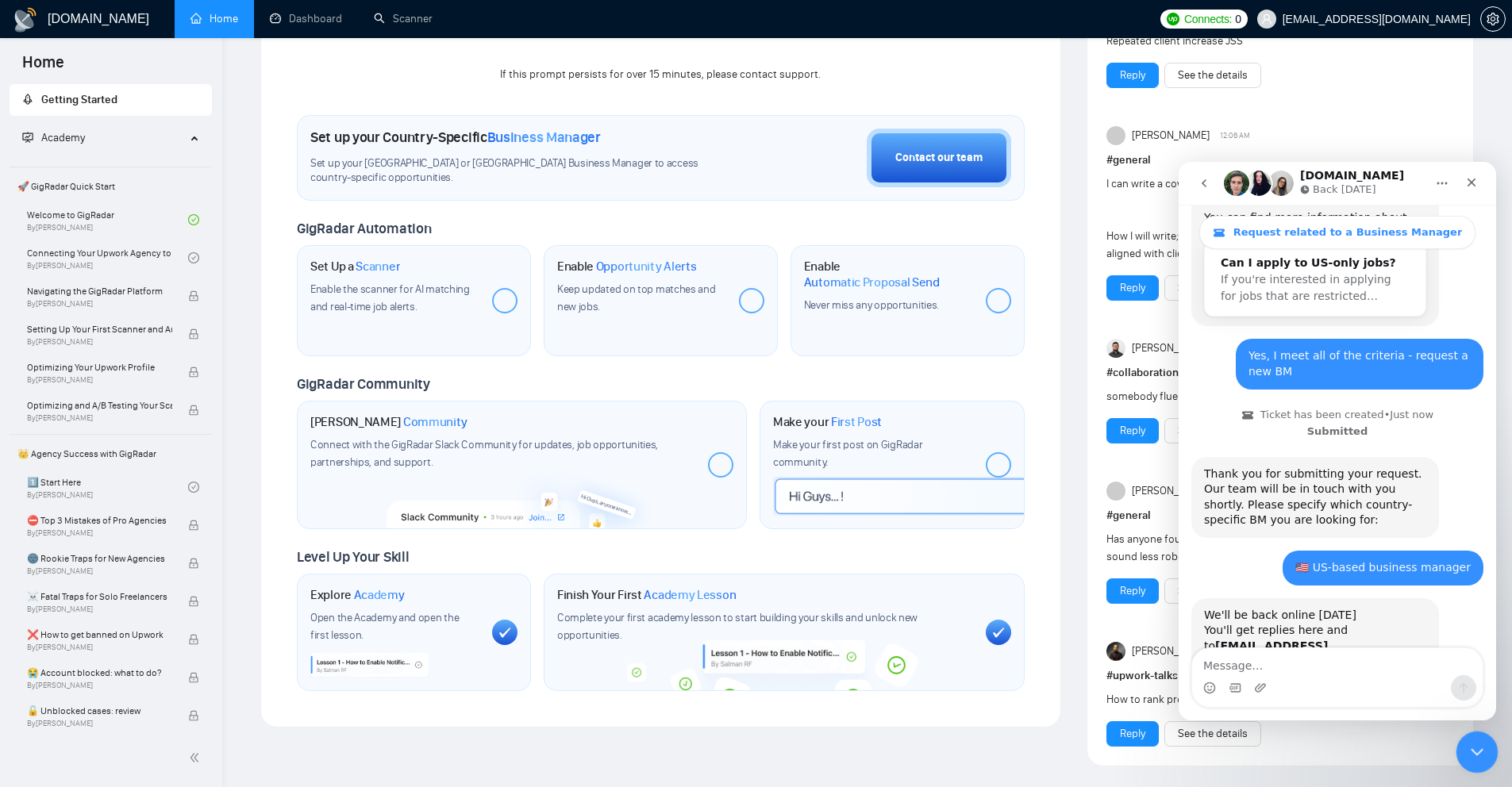
click at [1461, 756] on div "Close Intercom Messenger" at bounding box center [1475, 750] width 38 height 38
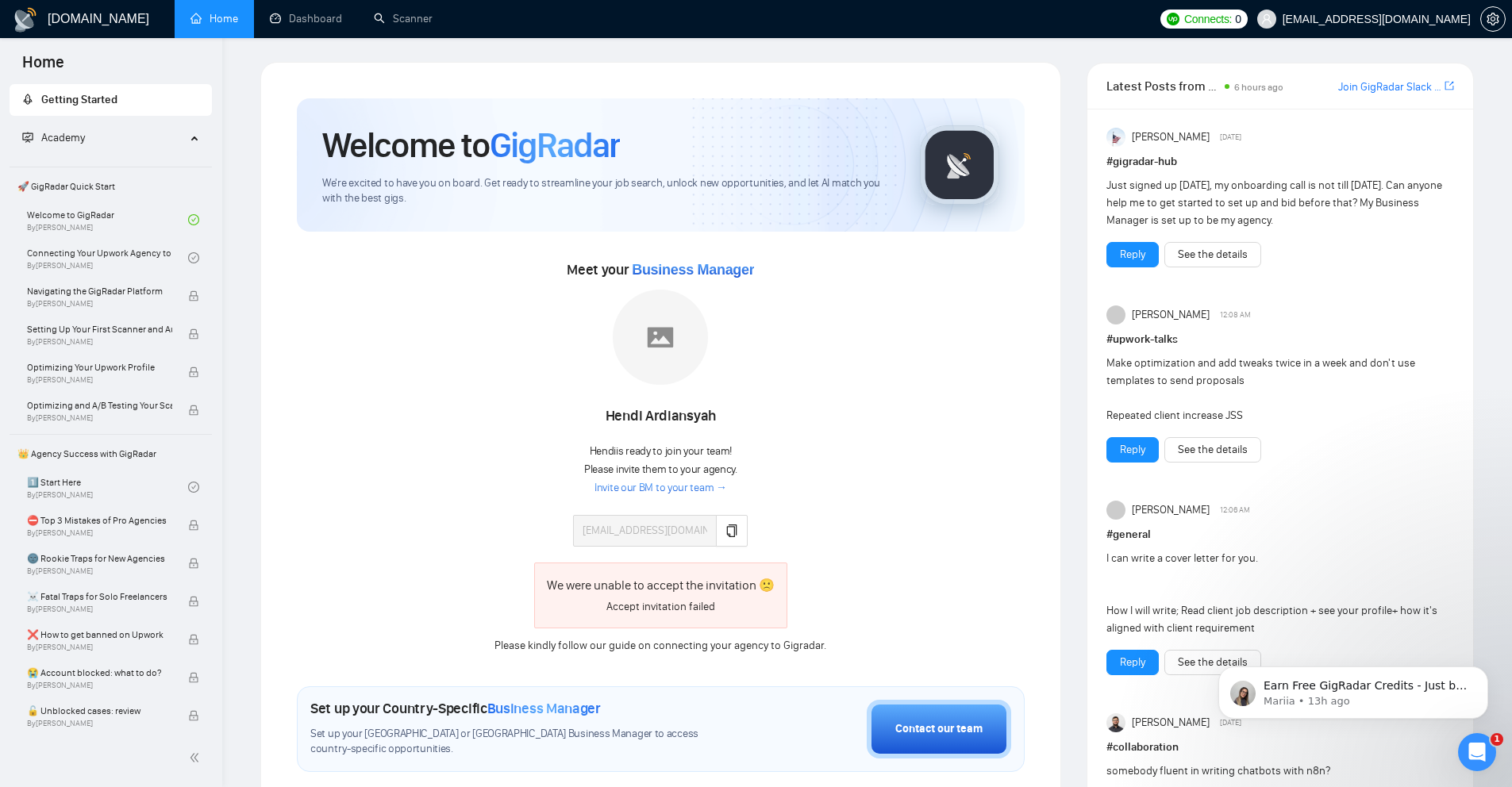
scroll to position [0, 0]
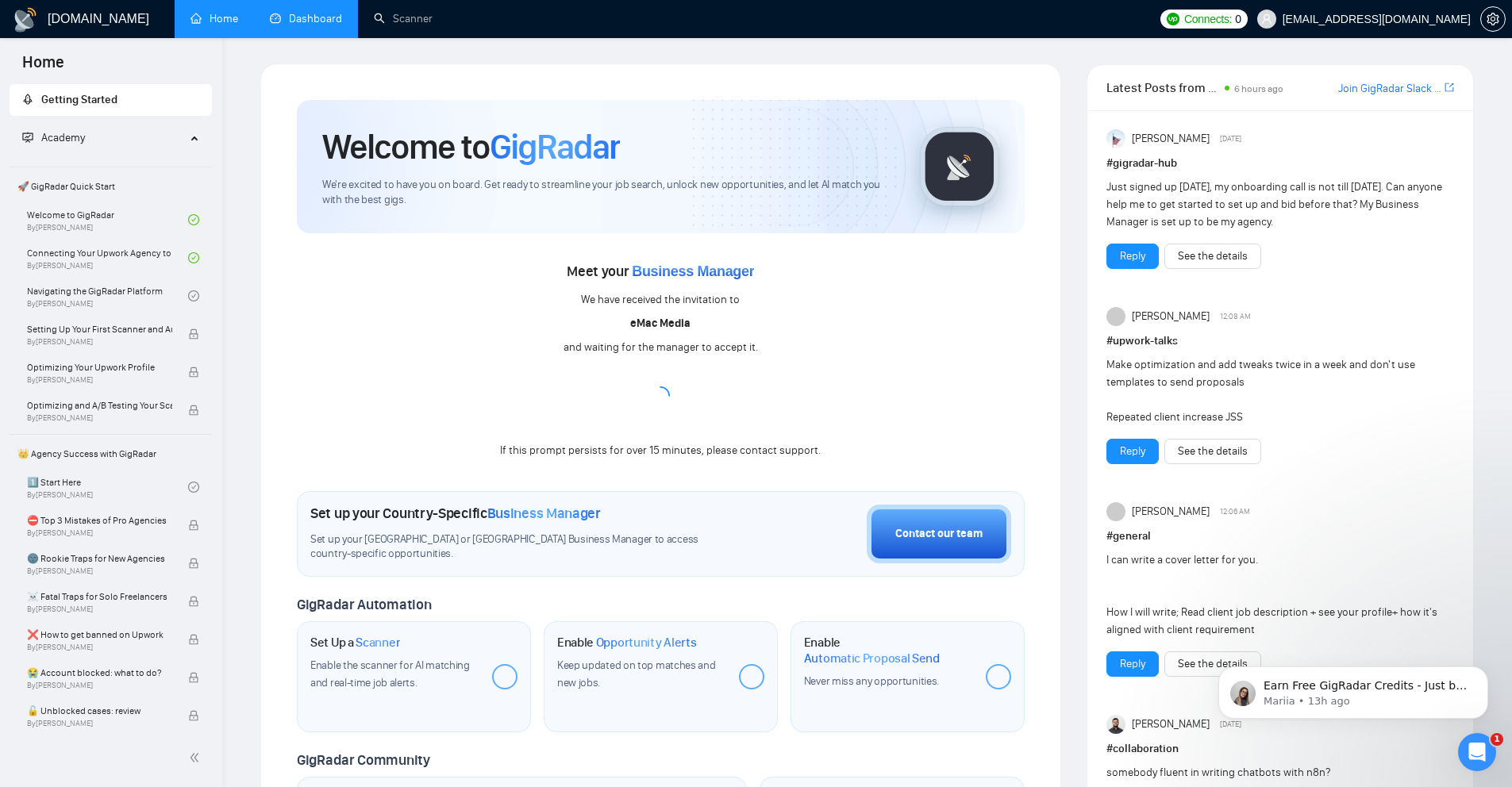
click at [330, 22] on link "Dashboard" at bounding box center [305, 18] width 72 height 14
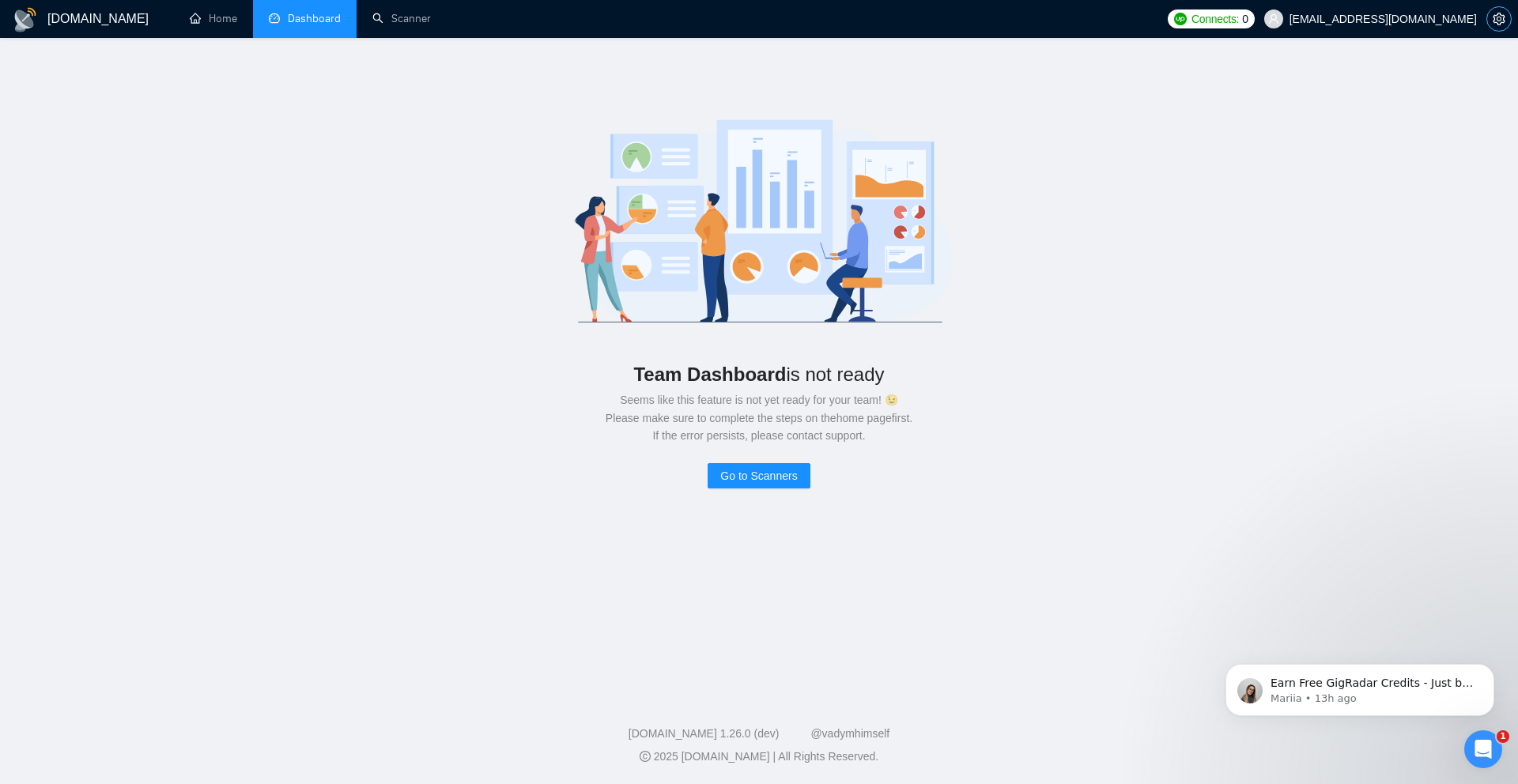
click at [1500, 15] on icon "setting" at bounding box center [1499, 19] width 13 height 13
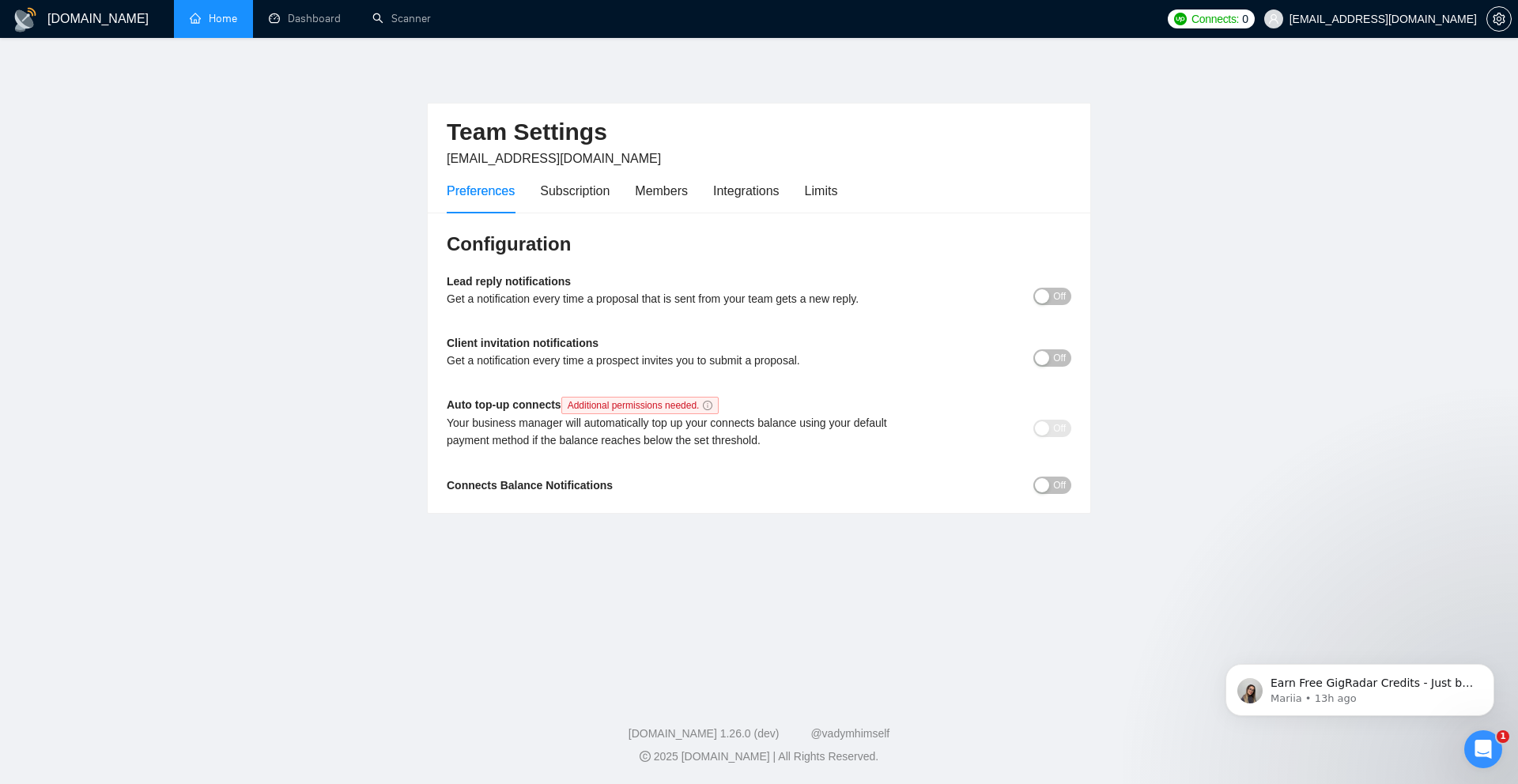
click at [237, 25] on link "Home" at bounding box center [213, 18] width 47 height 14
